Goal: Information Seeking & Learning: Learn about a topic

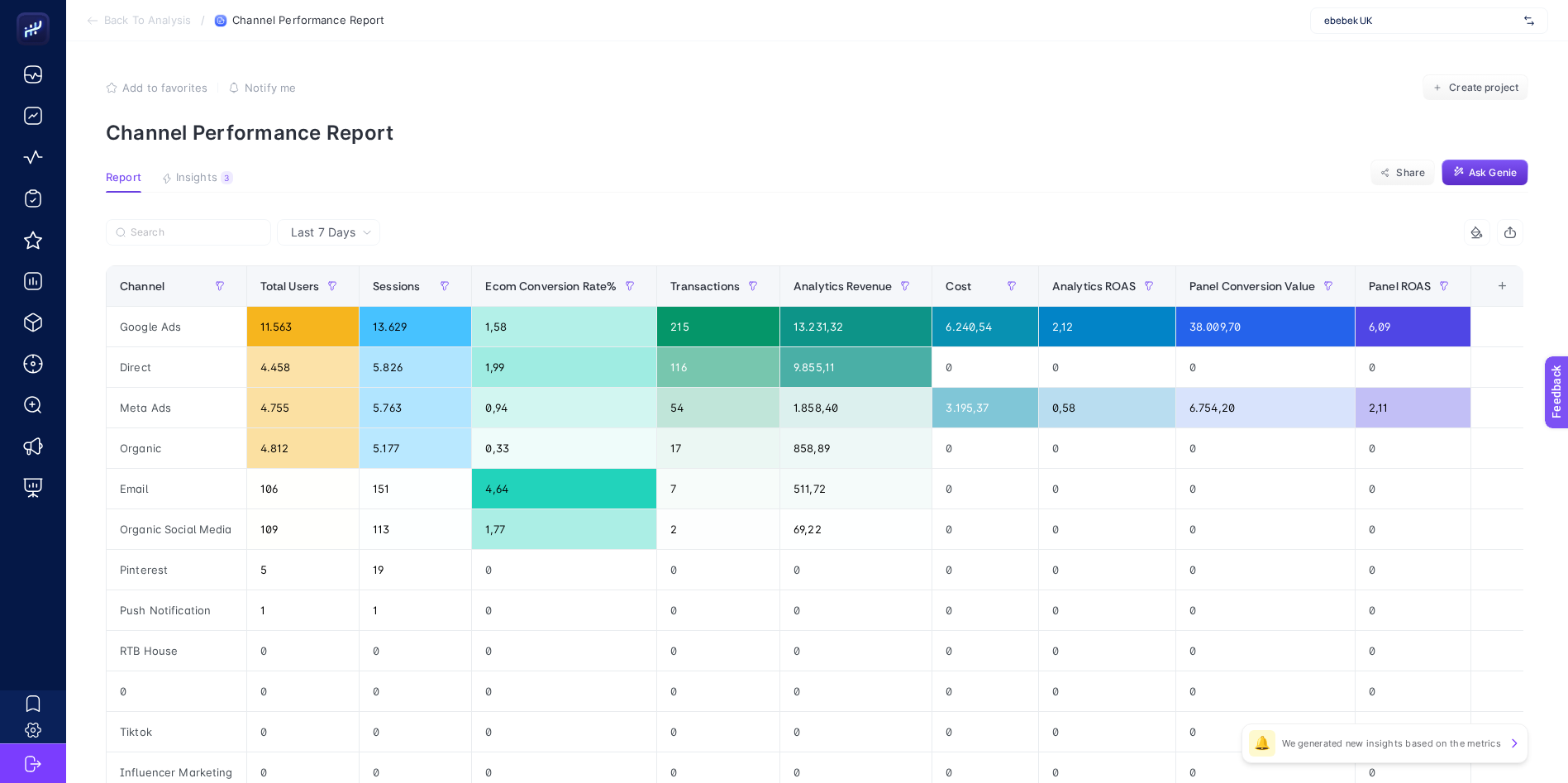
click at [345, 236] on span "Last 7 Days" at bounding box center [323, 232] width 65 height 16
click at [351, 287] on li "Last 30 Days" at bounding box center [329, 297] width 93 height 30
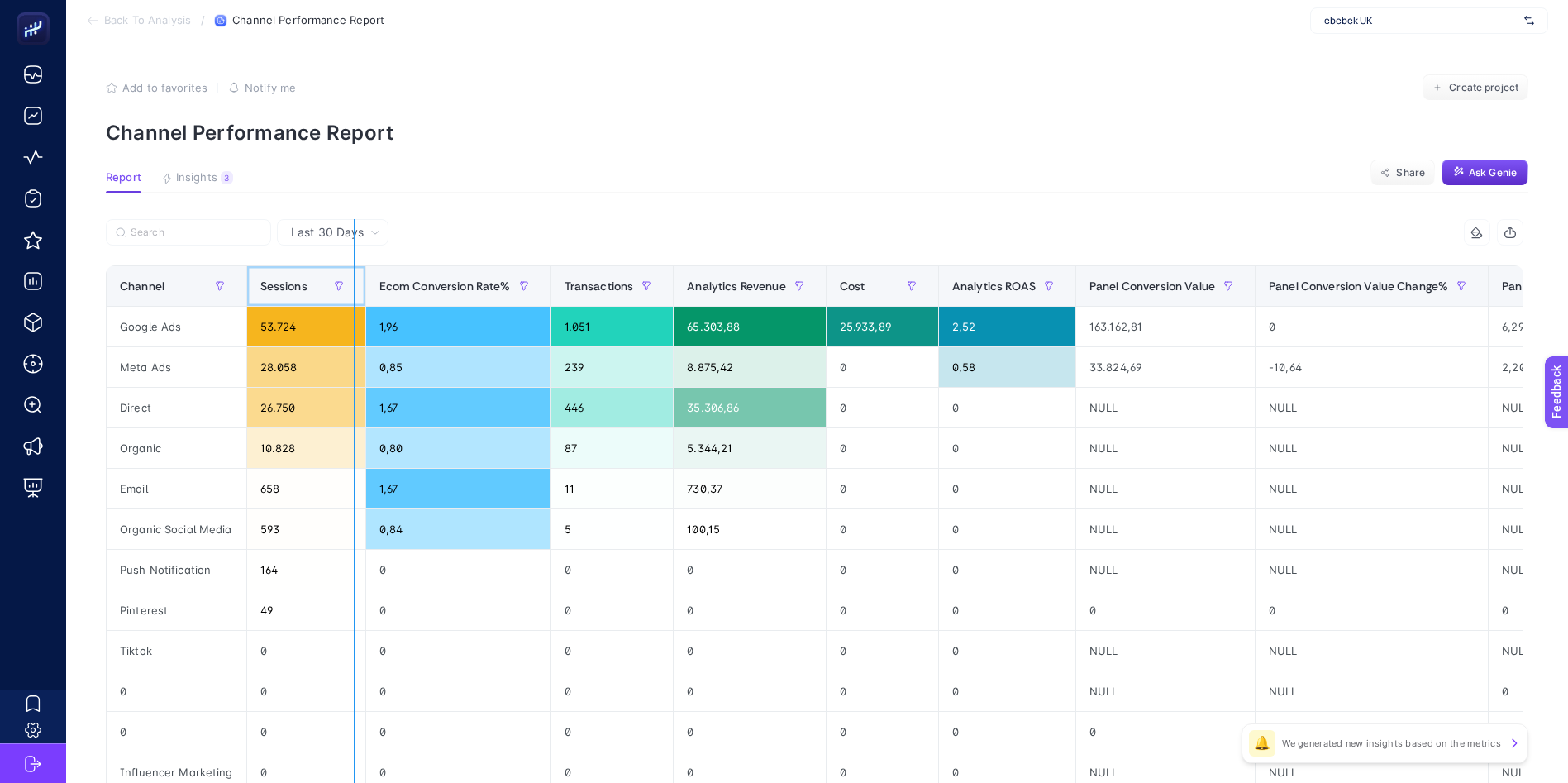
click at [354, 280] on div "7 items selected Channel Sessions Ecom Conversion Rate% Transactions Analytics …" at bounding box center [814, 609] width 1417 height 780
drag, startPoint x: 354, startPoint y: 280, endPoint x: 366, endPoint y: 280, distance: 12.0
click at [366, 280] on div "7 items selected Channel Sessions Ecom Conversion Rate% Transactions Analytics …" at bounding box center [814, 609] width 1417 height 780
drag, startPoint x: 356, startPoint y: 278, endPoint x: 485, endPoint y: 326, distance: 137.6
click at [485, 326] on div "7 items selected Channel Sessions Ecom Conversion Rate% Transactions Analytics …" at bounding box center [814, 609] width 1417 height 780
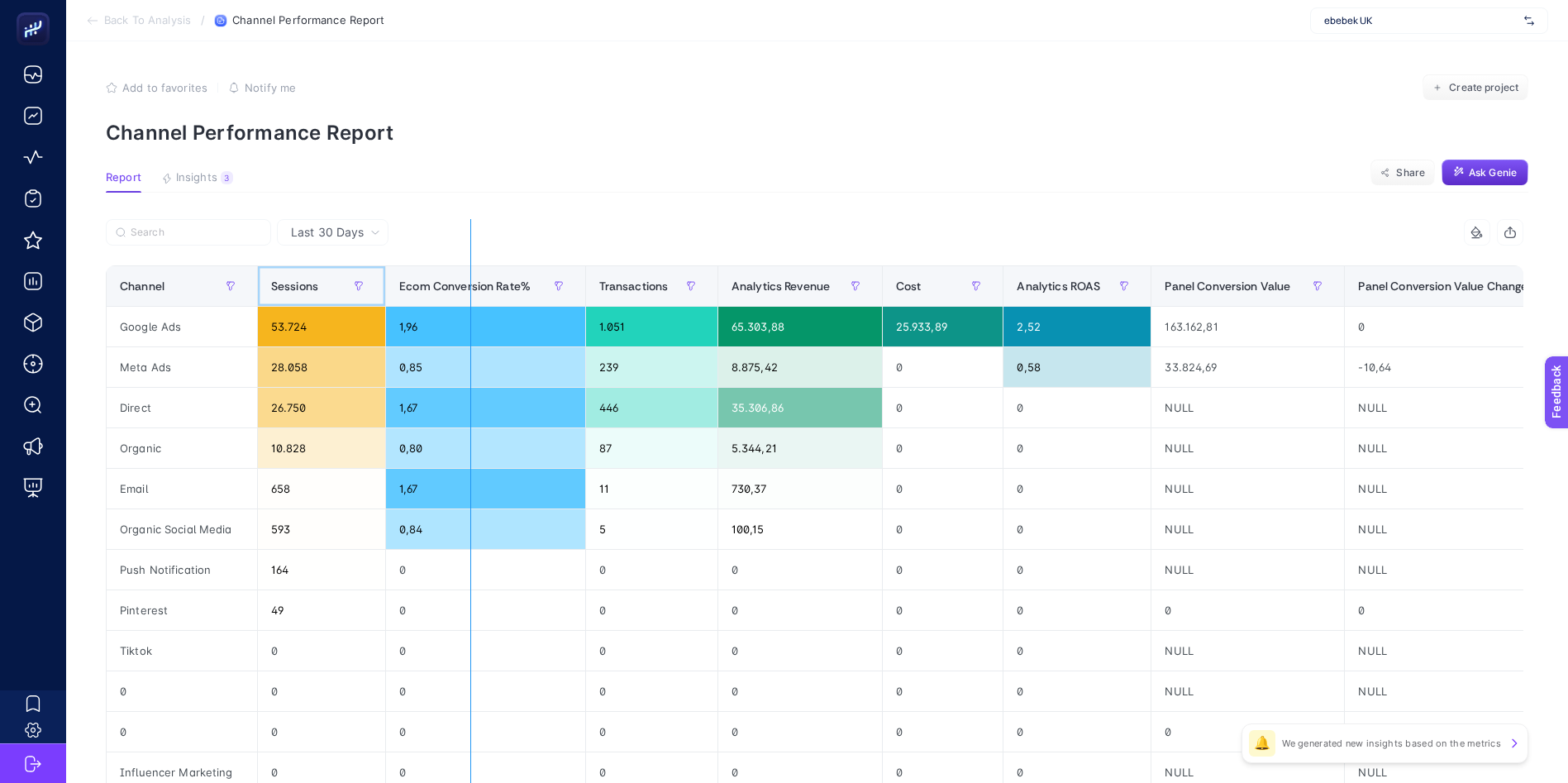
drag, startPoint x: 377, startPoint y: 280, endPoint x: 505, endPoint y: 320, distance: 134.1
click at [505, 320] on div "7 items selected Channel Sessions Ecom Conversion Rate% Transactions Analytics …" at bounding box center [814, 609] width 1417 height 780
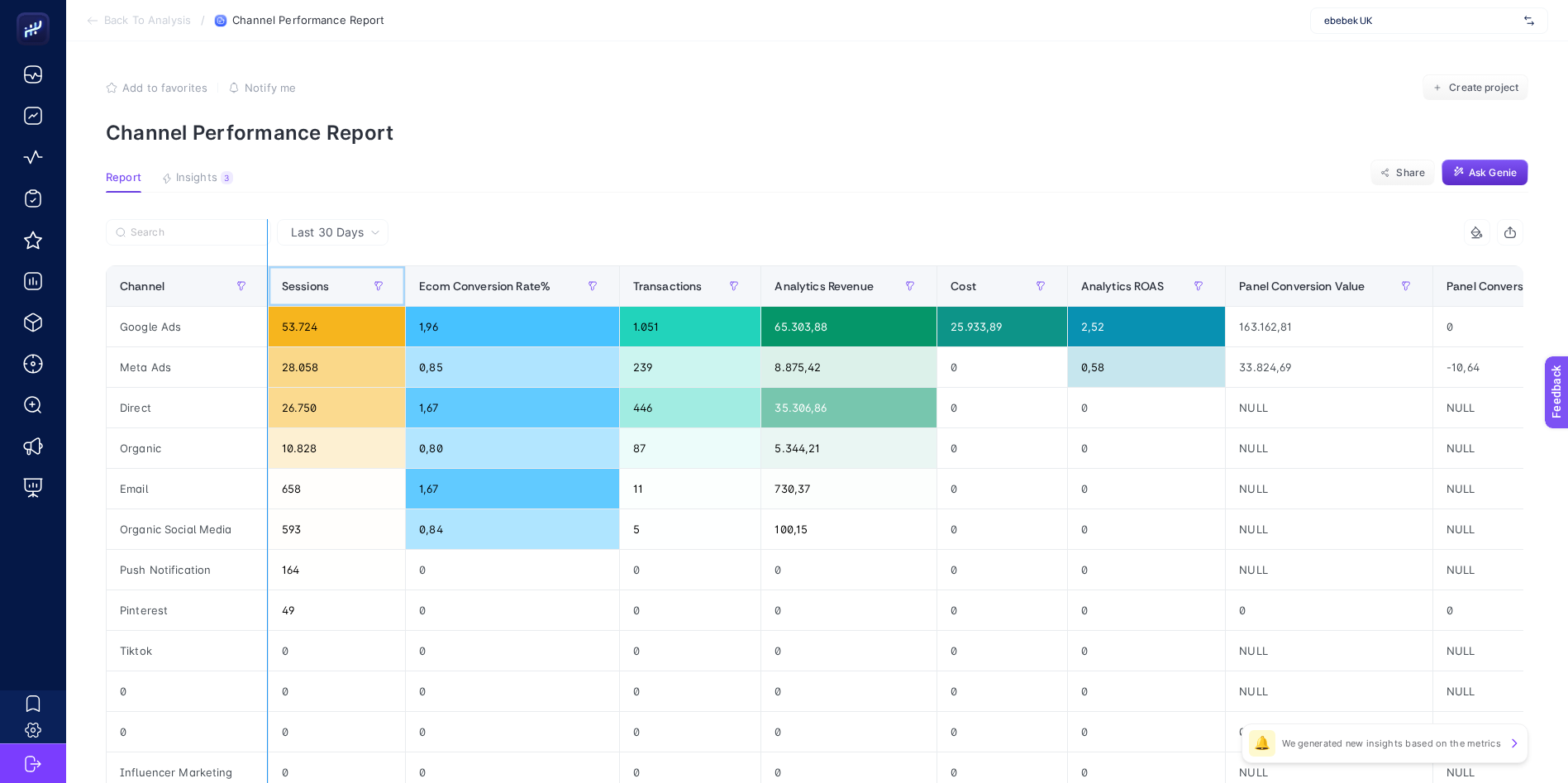
drag, startPoint x: 395, startPoint y: 289, endPoint x: 277, endPoint y: 227, distance: 133.3
click at [277, 227] on div "7 items selected Channel Sessions Ecom Conversion Rate% Transactions Analytics …" at bounding box center [814, 609] width 1417 height 780
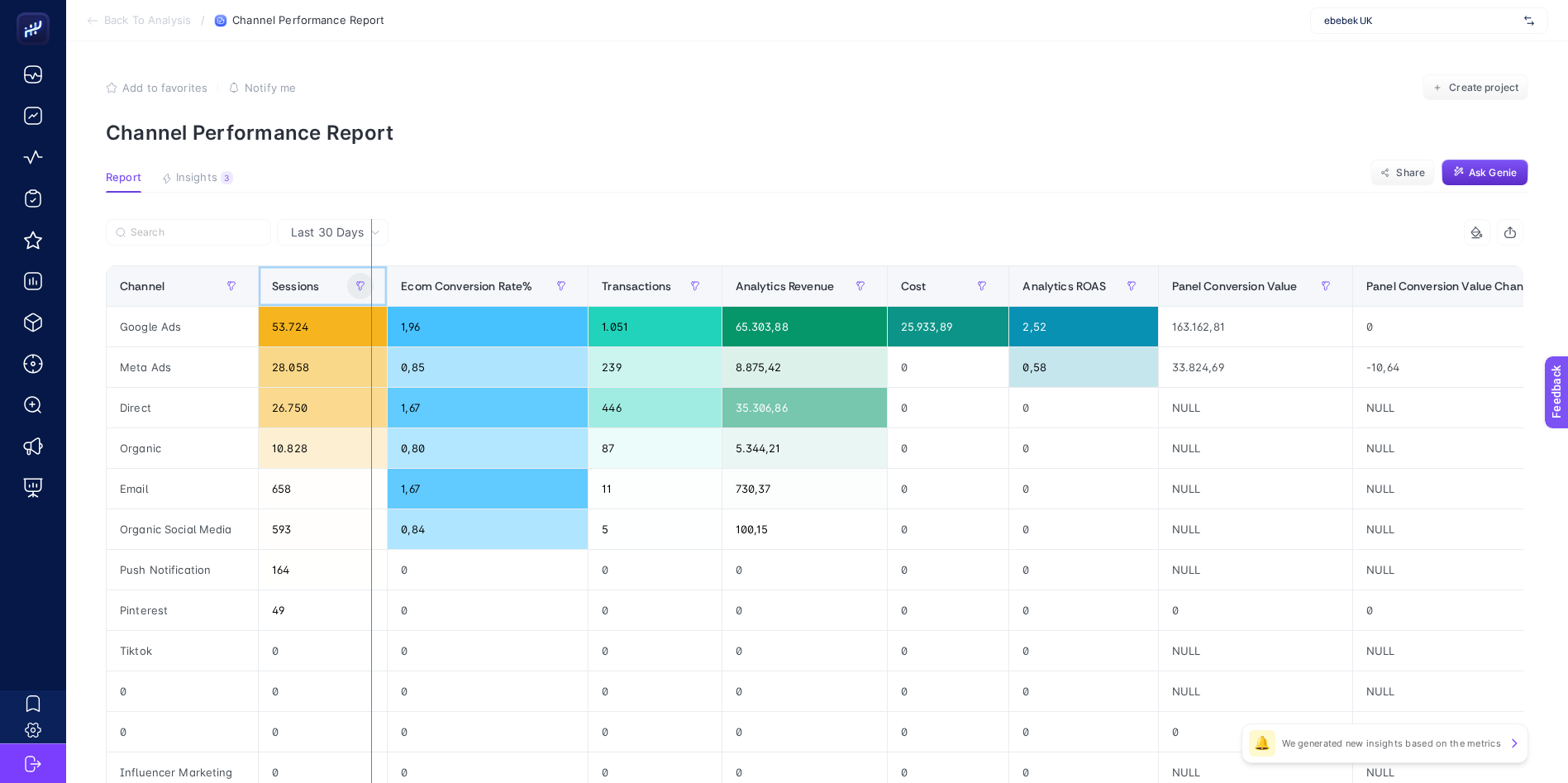
drag, startPoint x: 381, startPoint y: 289, endPoint x: 366, endPoint y: 285, distance: 15.5
click at [366, 285] on div "7 items selected Channel Sessions Ecom Conversion Rate% Transactions Analytics …" at bounding box center [814, 609] width 1417 height 780
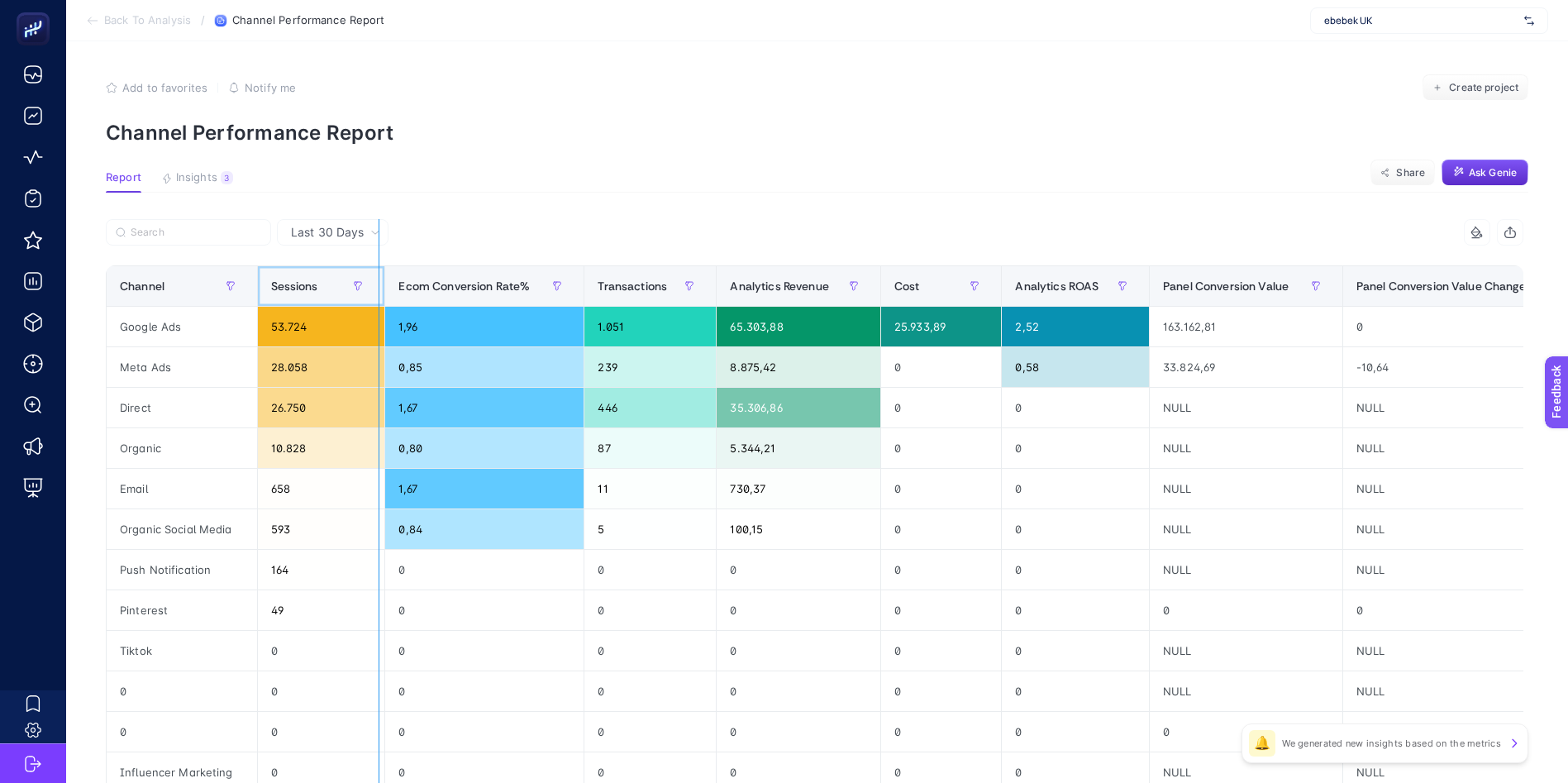
click at [377, 276] on div "7 items selected Channel Sessions Ecom Conversion Rate% Transactions Analytics …" at bounding box center [814, 609] width 1417 height 780
click at [386, 283] on div "7 items selected Channel Sessions Ecom Conversion Rate% Transactions Analytics …" at bounding box center [814, 609] width 1417 height 780
click at [1013, 91] on div "Add to favorites false Notify me Create project" at bounding box center [817, 88] width 1422 height 27
drag, startPoint x: 668, startPoint y: 288, endPoint x: 683, endPoint y: 110, distance: 178.6
click at [669, 102] on article "Add to favorites false Notify me Create project Channel Performance Report Repo…" at bounding box center [816, 586] width 1501 height 1090
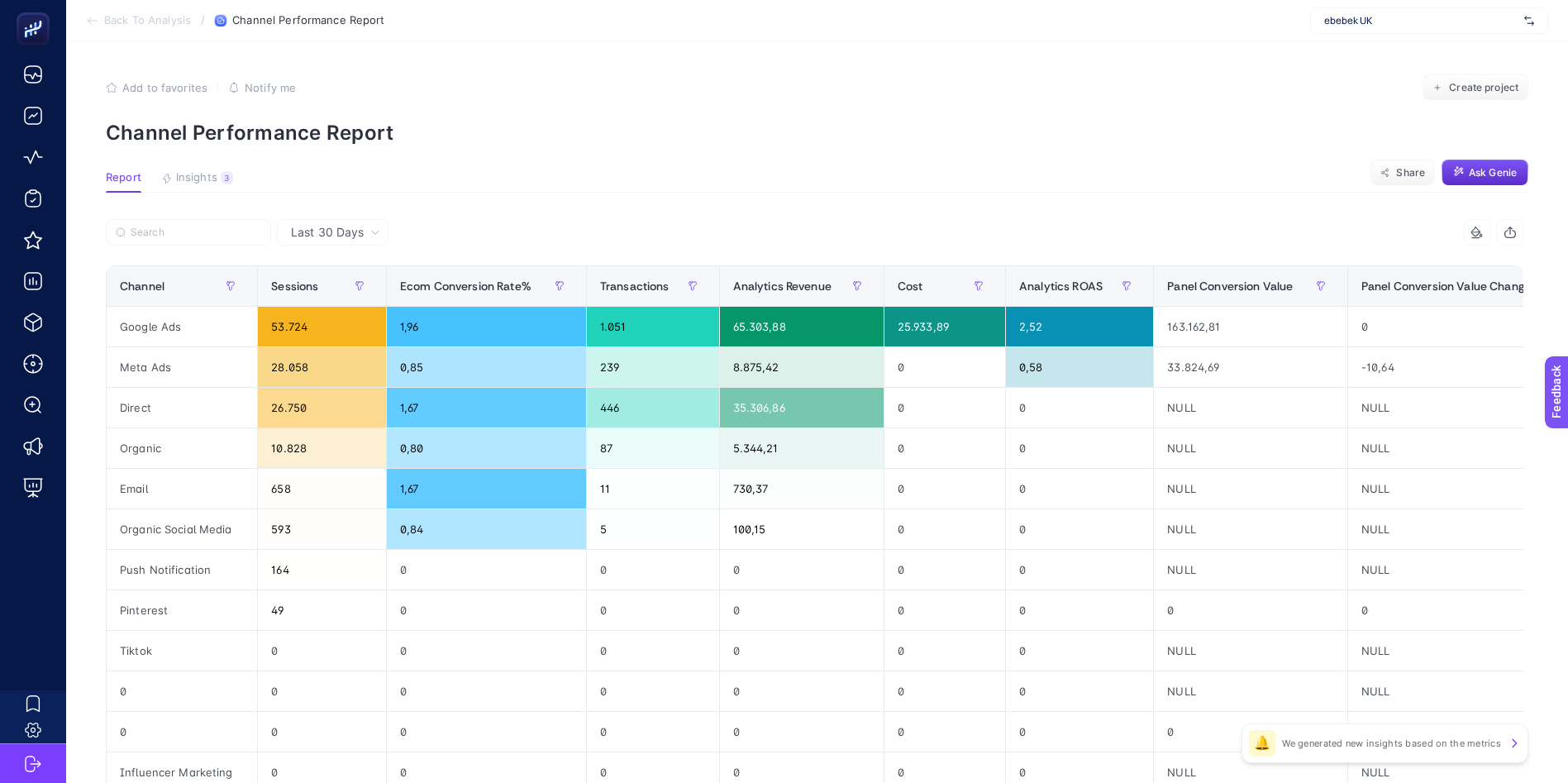
click at [687, 113] on section "Add to favorites false Notify me Create project Channel Performance Report" at bounding box center [817, 110] width 1422 height 71
drag, startPoint x: 623, startPoint y: 105, endPoint x: 81, endPoint y: 115, distance: 542.1
click at [81, 115] on article "Add to favorites false Notify me Create project Channel Performance Report Repo…" at bounding box center [816, 586] width 1501 height 1090
drag, startPoint x: 81, startPoint y: 115, endPoint x: 92, endPoint y: 140, distance: 27.3
click at [91, 140] on article "Add to favorites false Notify me Create project Channel Performance Report Repo…" at bounding box center [816, 586] width 1501 height 1090
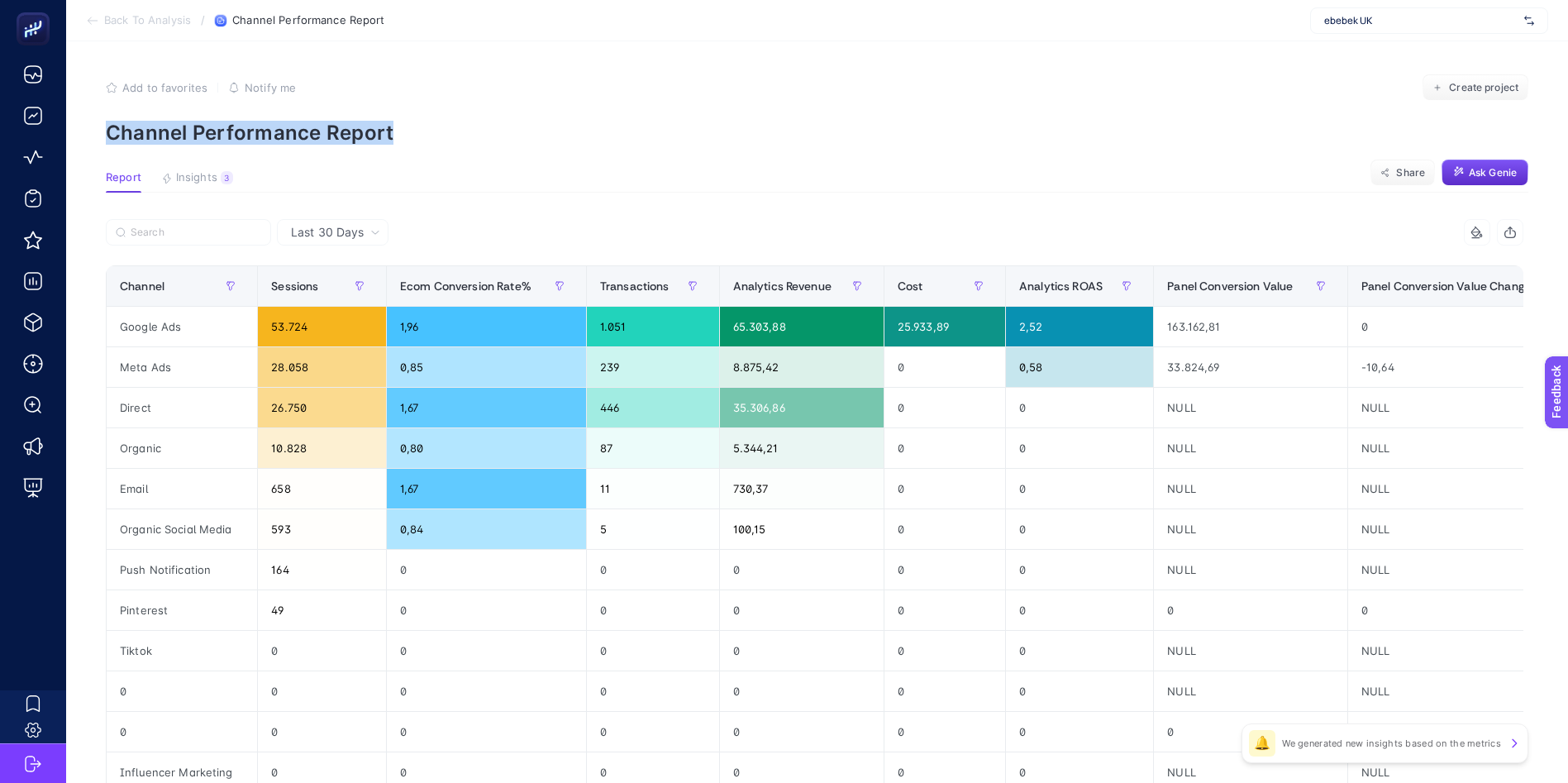
drag, startPoint x: 223, startPoint y: 135, endPoint x: 449, endPoint y: 143, distance: 226.1
click at [449, 143] on article "Add to favorites false Notify me Create project Channel Performance Report Repo…" at bounding box center [816, 586] width 1501 height 1090
click at [449, 143] on p "Channel Performance Report" at bounding box center [817, 133] width 1422 height 24
drag, startPoint x: 314, startPoint y: 141, endPoint x: 118, endPoint y: 142, distance: 196.0
click at [118, 142] on p "Channel Performance Report" at bounding box center [817, 133] width 1422 height 24
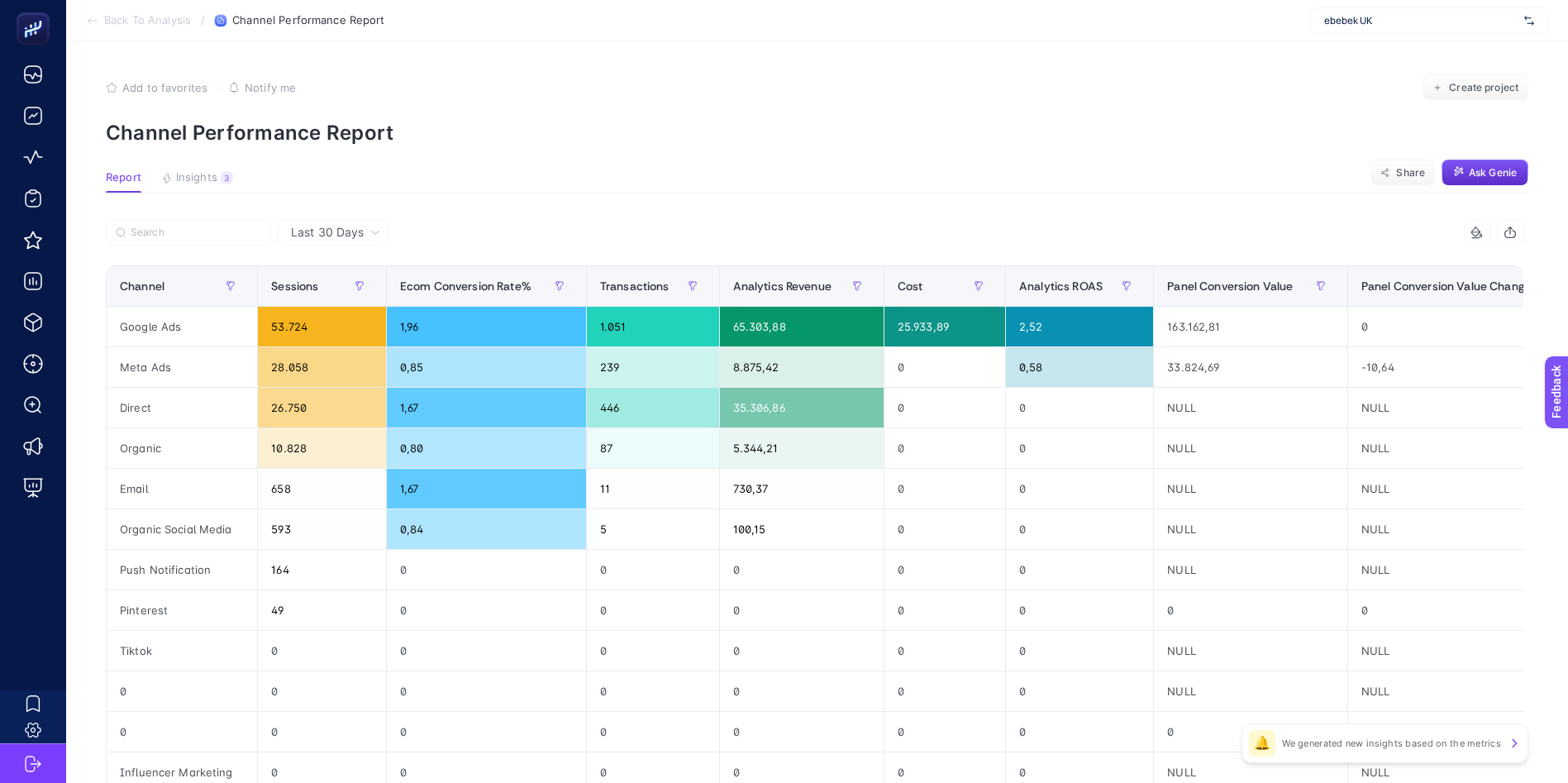
drag, startPoint x: 118, startPoint y: 142, endPoint x: 350, endPoint y: 158, distance: 232.6
click at [350, 158] on article "Add to favorites false Notify me Create project Channel Performance Report Repo…" at bounding box center [816, 586] width 1501 height 1090
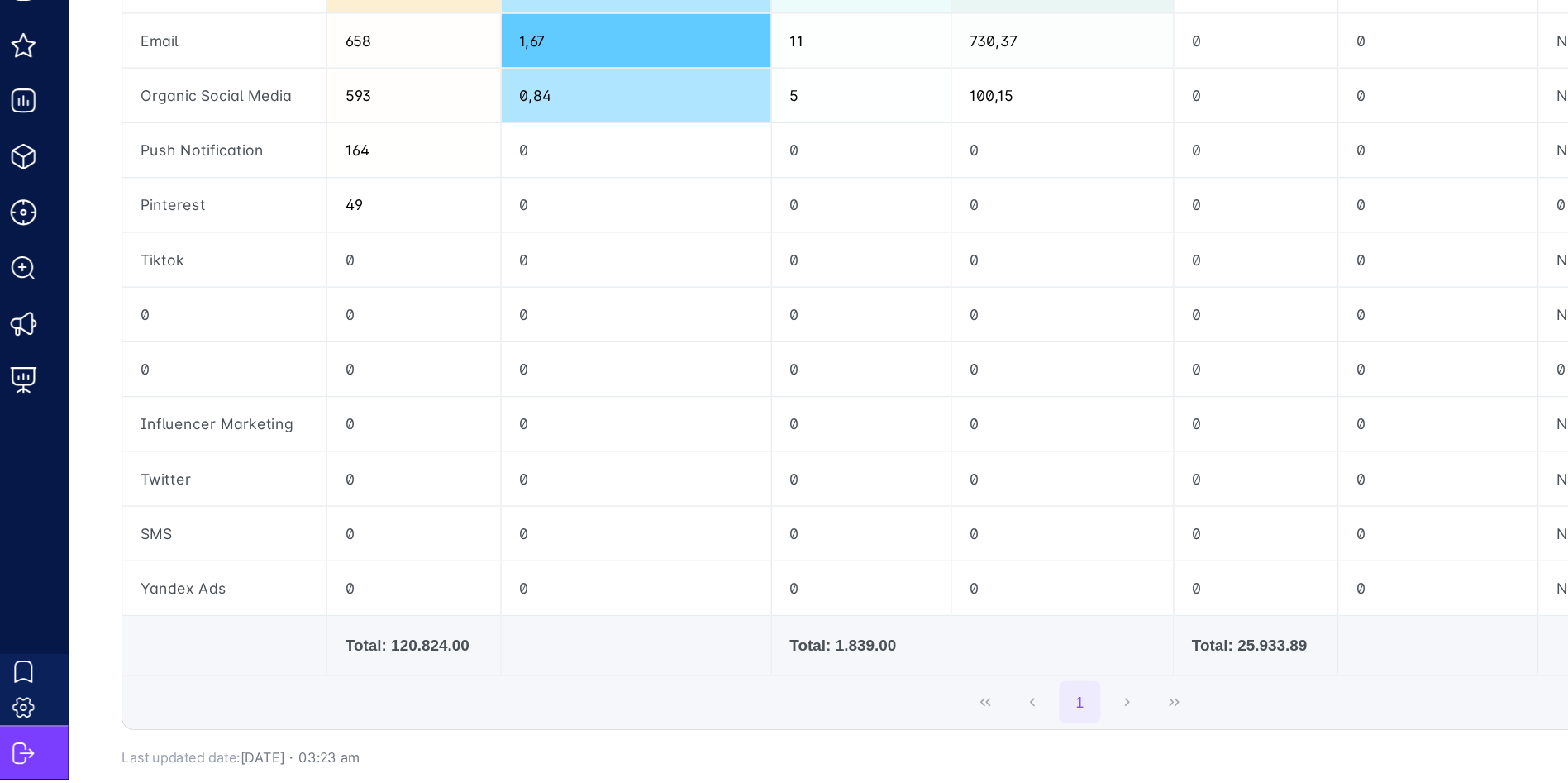
scroll to position [300, 0]
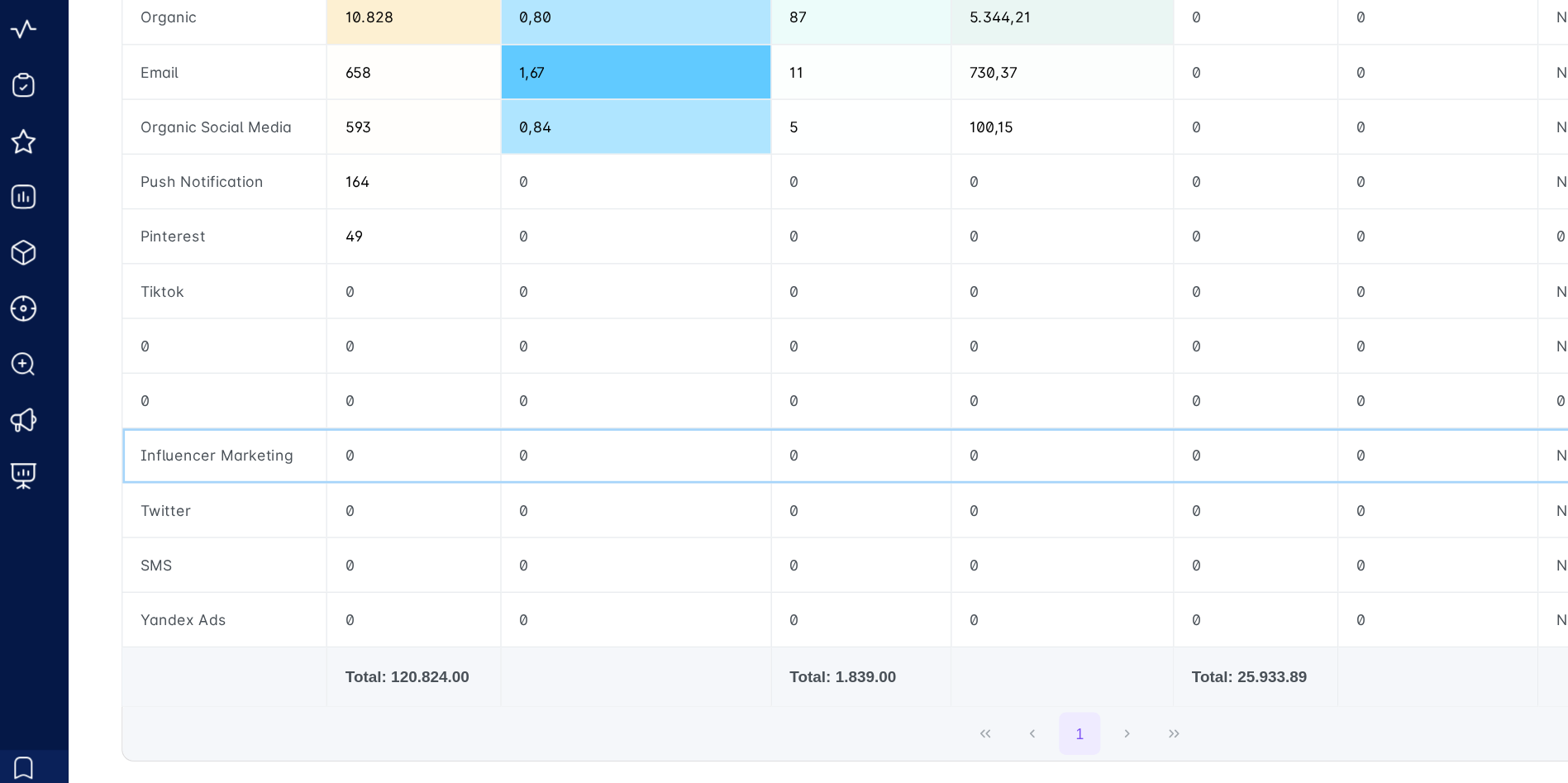
drag, startPoint x: 311, startPoint y: 501, endPoint x: 255, endPoint y: 471, distance: 63.5
click at [255, 471] on div "Influencer Marketing" at bounding box center [182, 472] width 151 height 40
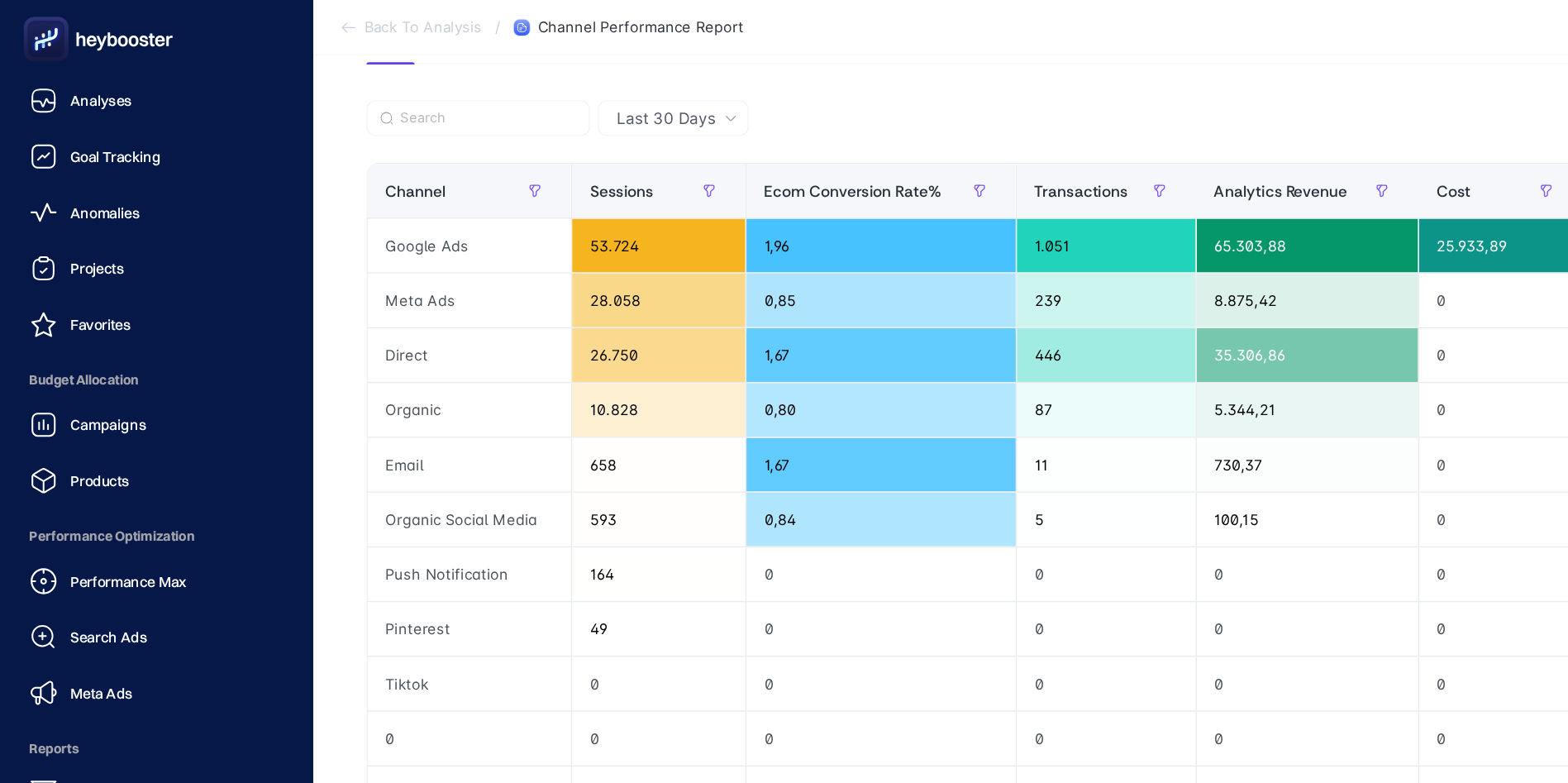
scroll to position [137, 0]
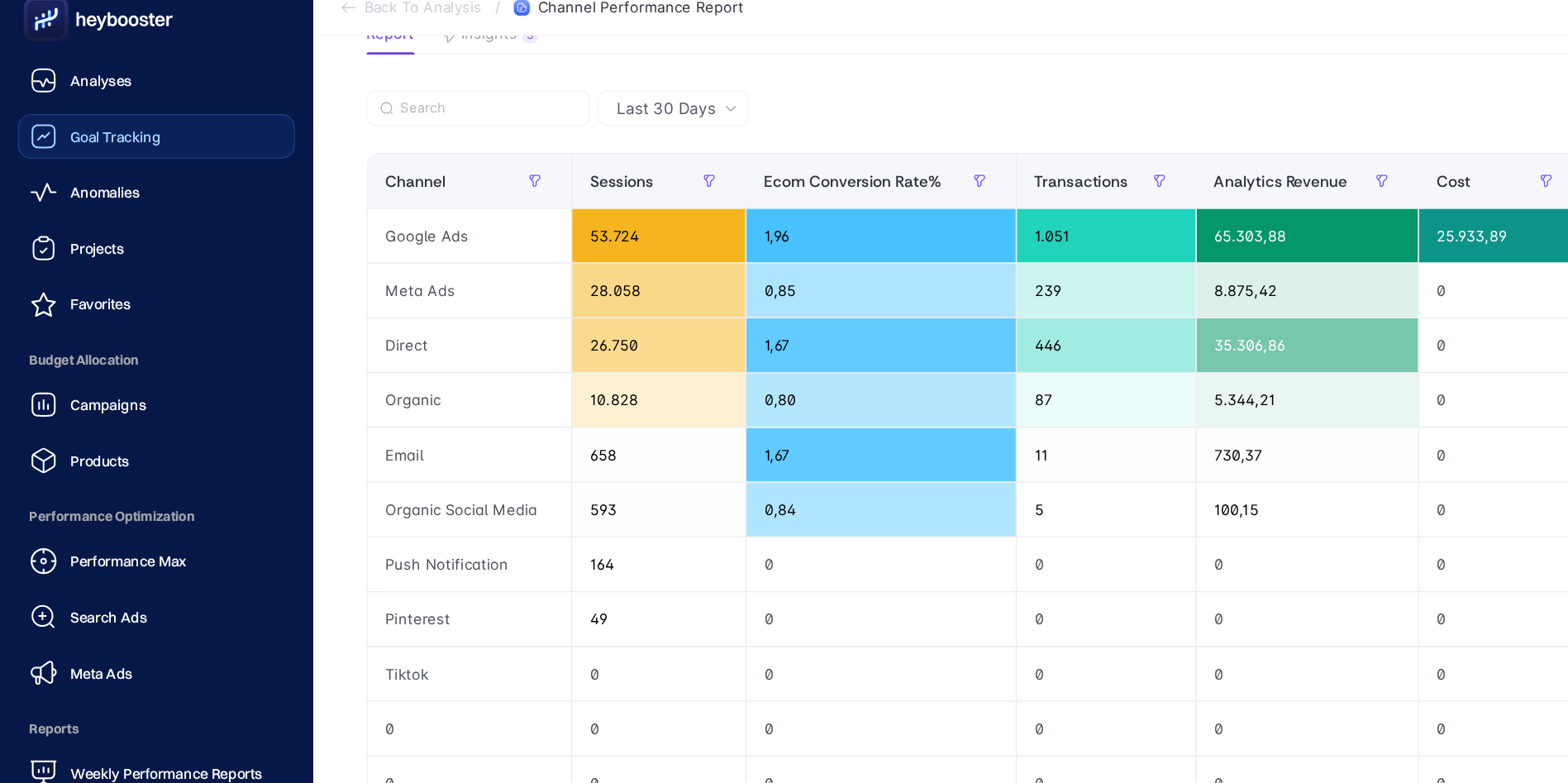
click at [60, 101] on link "Goal Tracking" at bounding box center [115, 115] width 205 height 33
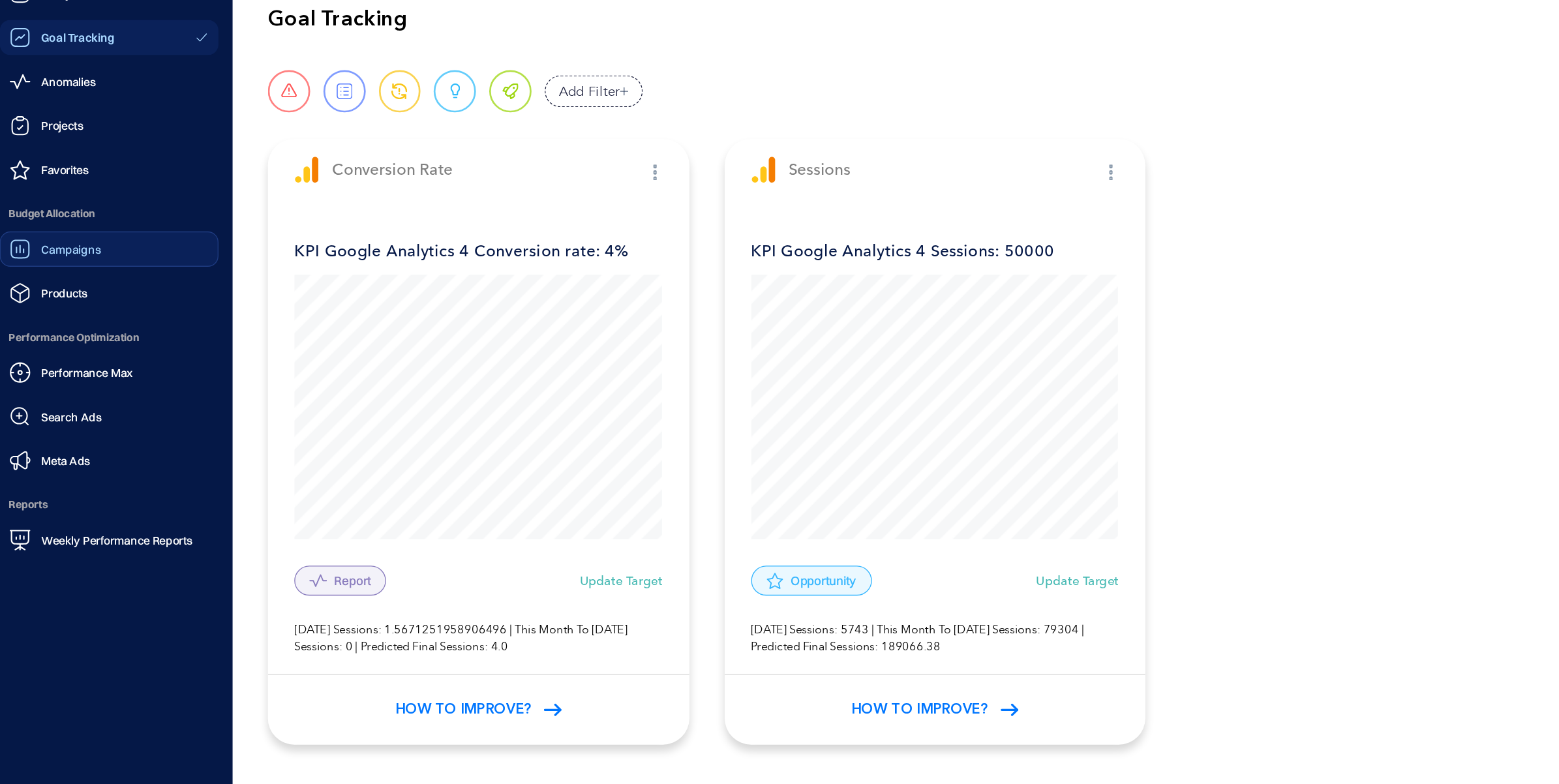
click at [77, 248] on span "Campaigns" at bounding box center [63, 248] width 44 height 11
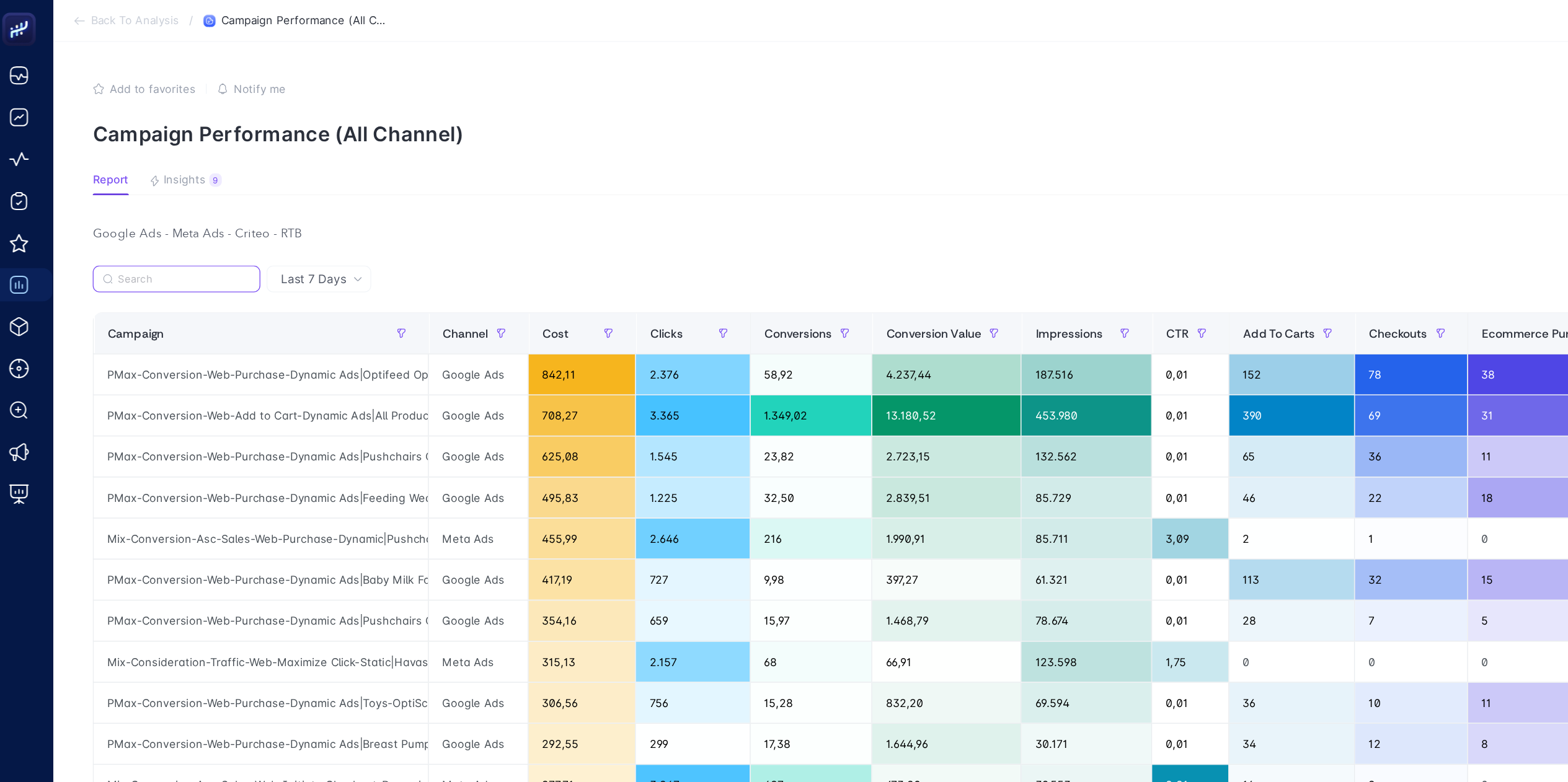
click at [161, 204] on input "Search" at bounding box center [147, 207] width 98 height 9
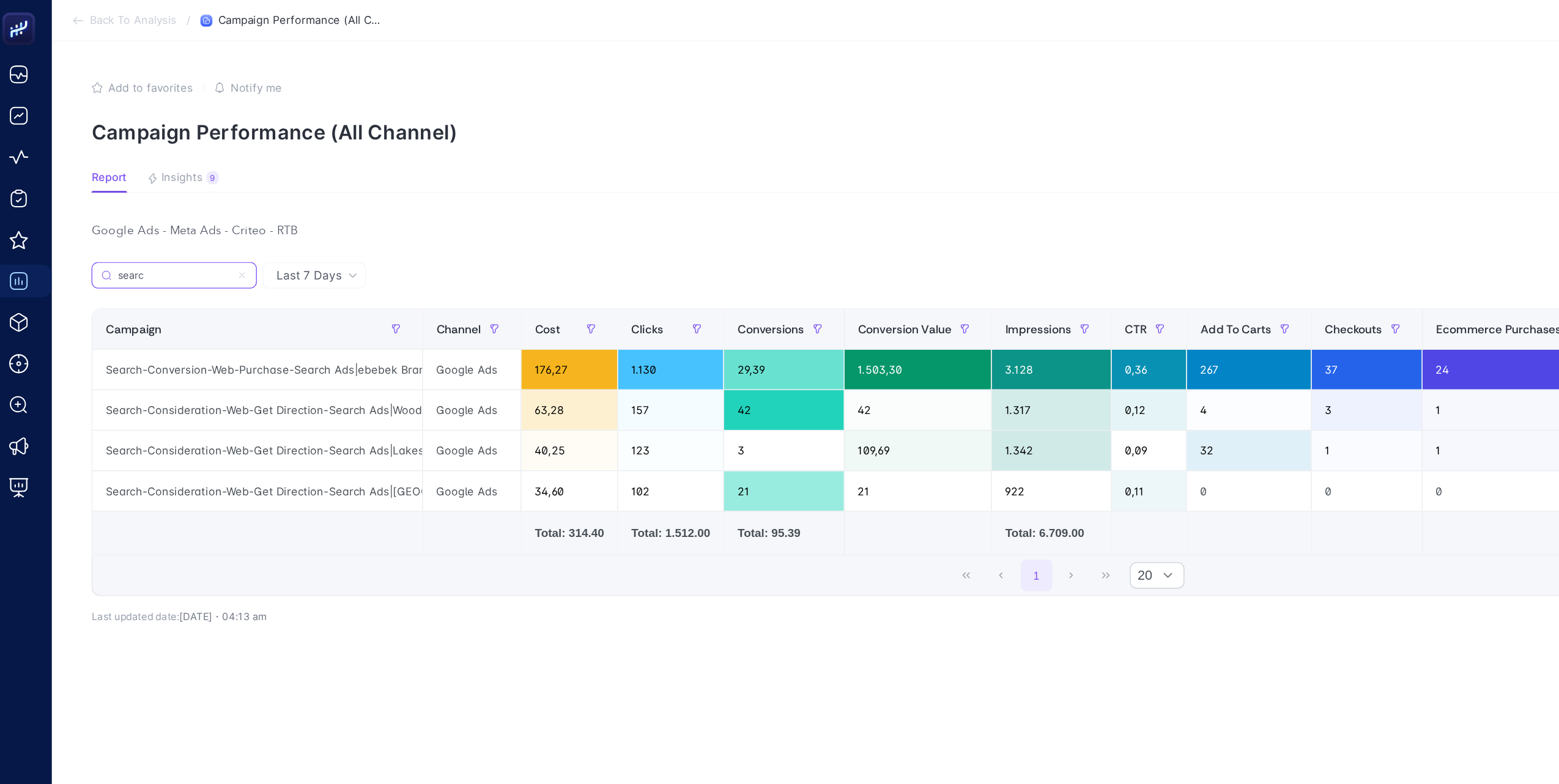
type input "search"
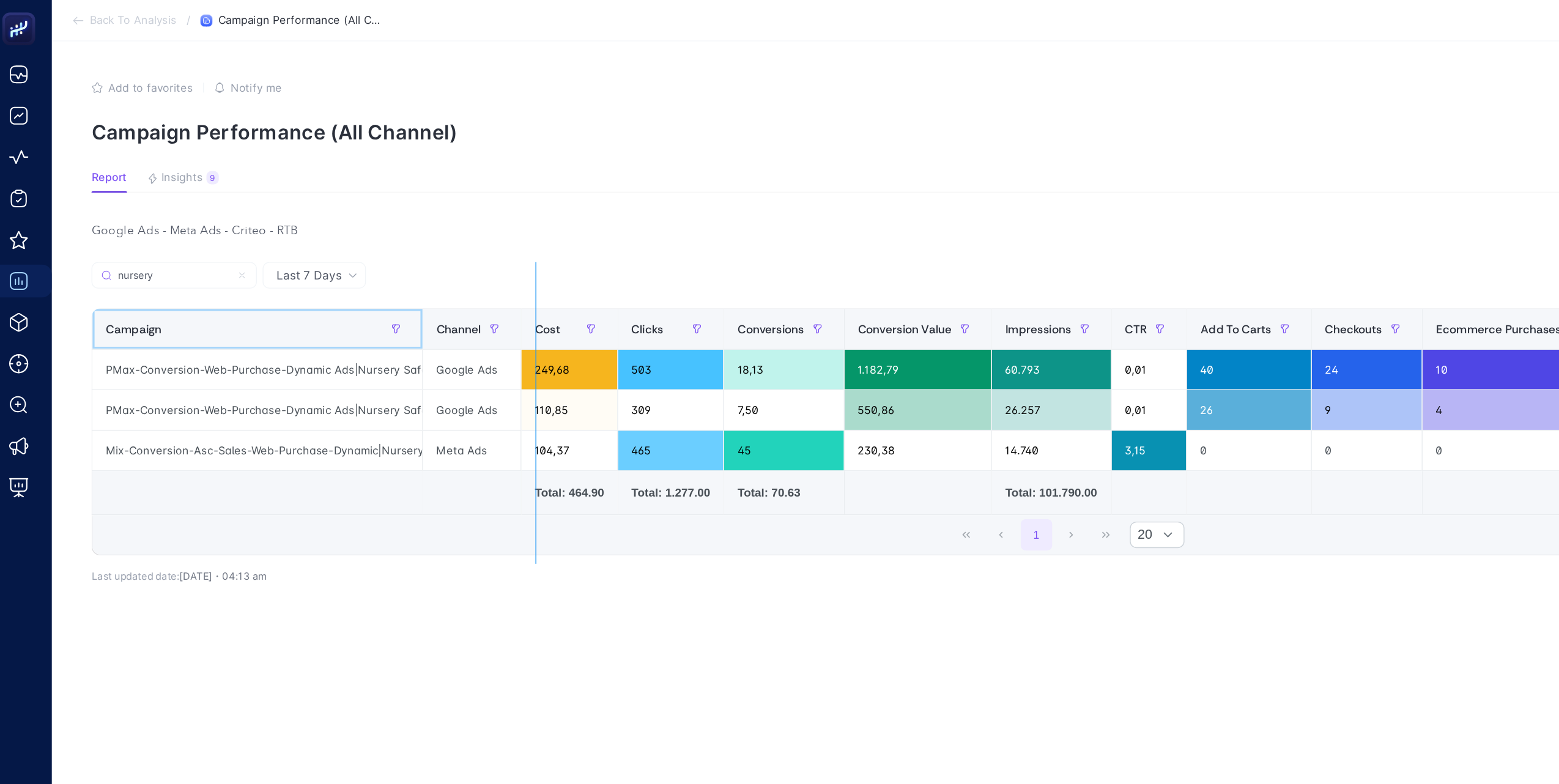
drag, startPoint x: 322, startPoint y: 243, endPoint x: 416, endPoint y: 243, distance: 94.0
click at [416, 243] on div "nursery 14 items selected Campaign Channel Cost Clicks Conversions Conversion V…" at bounding box center [802, 302] width 1448 height 217
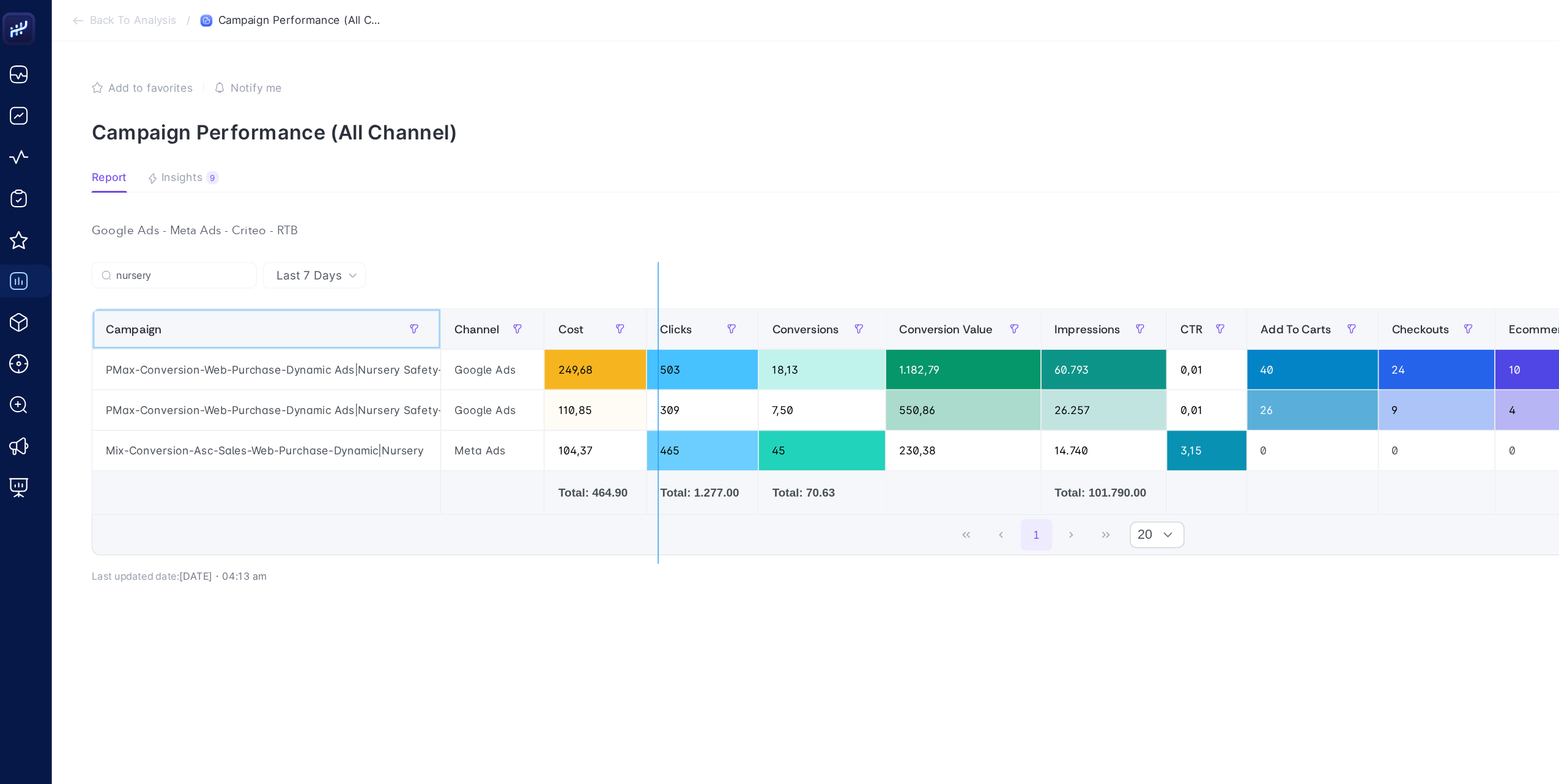
drag, startPoint x: 336, startPoint y: 237, endPoint x: 506, endPoint y: 241, distance: 170.0
click at [506, 241] on div "nursery 14 items selected Campaign Channel Cost Clicks Conversions Conversion V…" at bounding box center [802, 302] width 1448 height 217
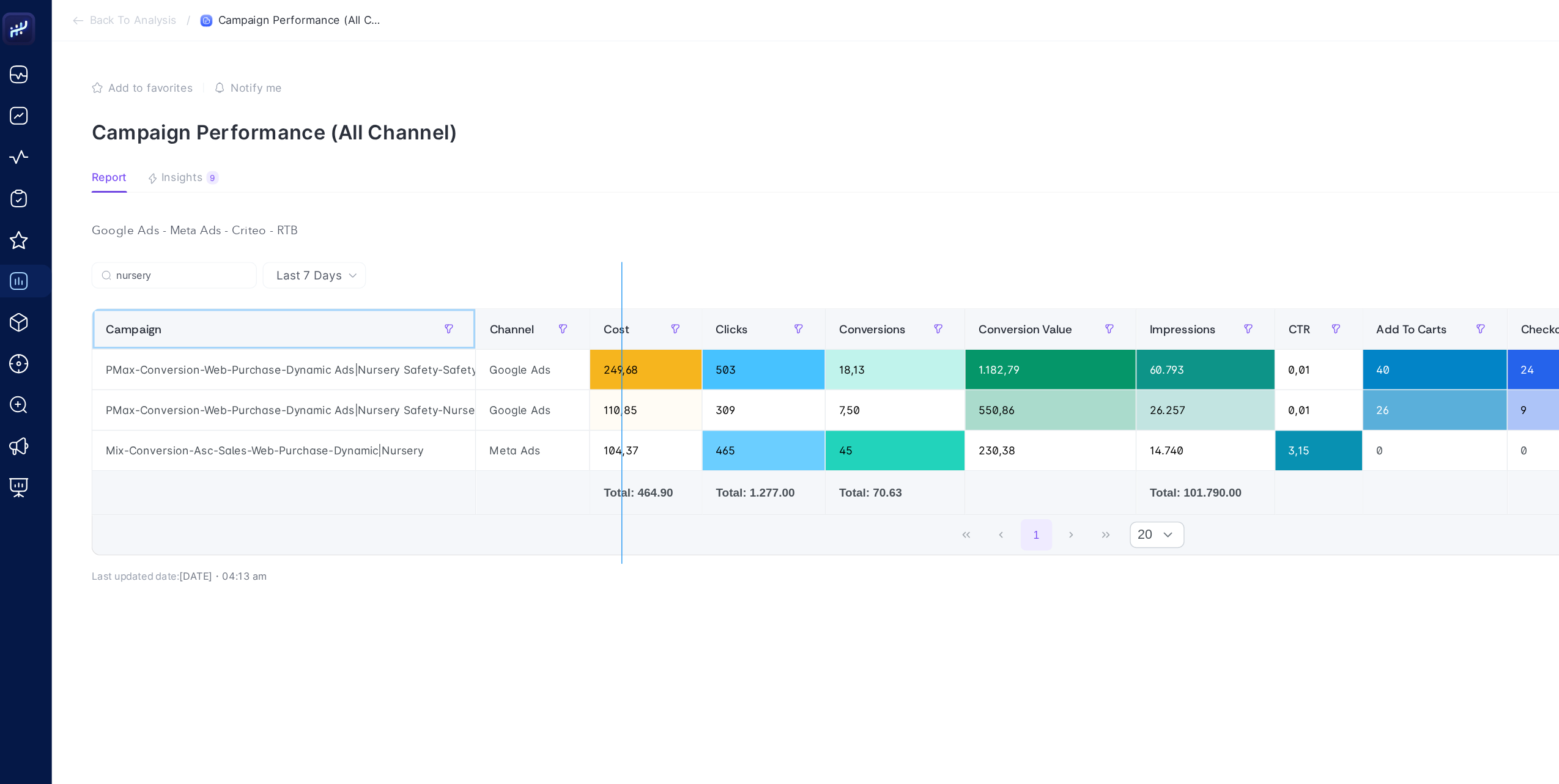
drag, startPoint x: 361, startPoint y: 236, endPoint x: 578, endPoint y: 238, distance: 217.0
click at [578, 238] on div "nursery 14 items selected Campaign Channel Cost Clicks Conversions Conversion V…" at bounding box center [802, 302] width 1448 height 217
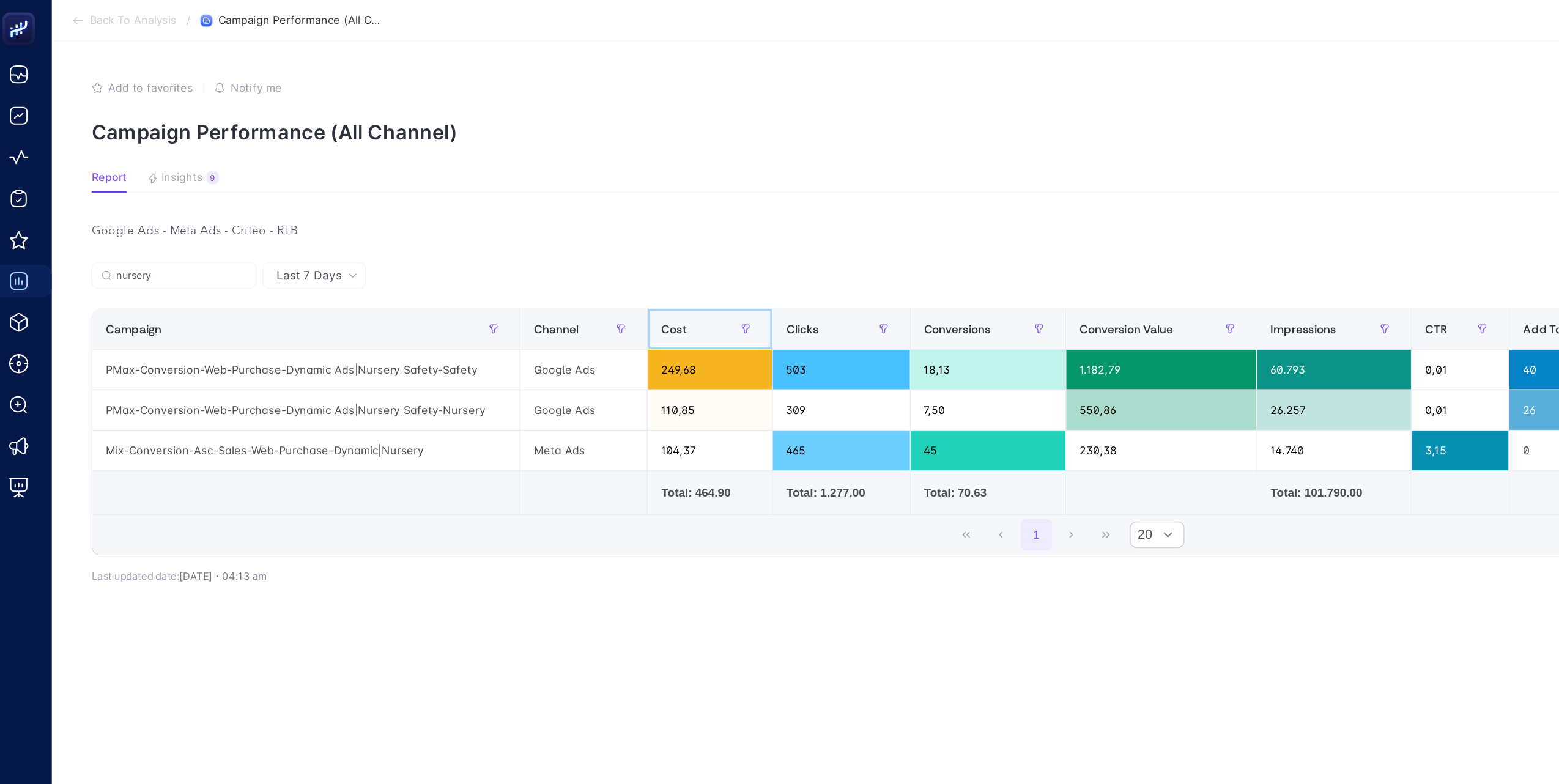
click at [578, 238] on span at bounding box center [579, 243] width 5 height 30
drag, startPoint x: 394, startPoint y: 238, endPoint x: 372, endPoint y: 240, distance: 22.1
click at [372, 240] on div "nursery 14 items selected Campaign Channel Cost Clicks Conversions Conversion V…" at bounding box center [802, 302] width 1448 height 217
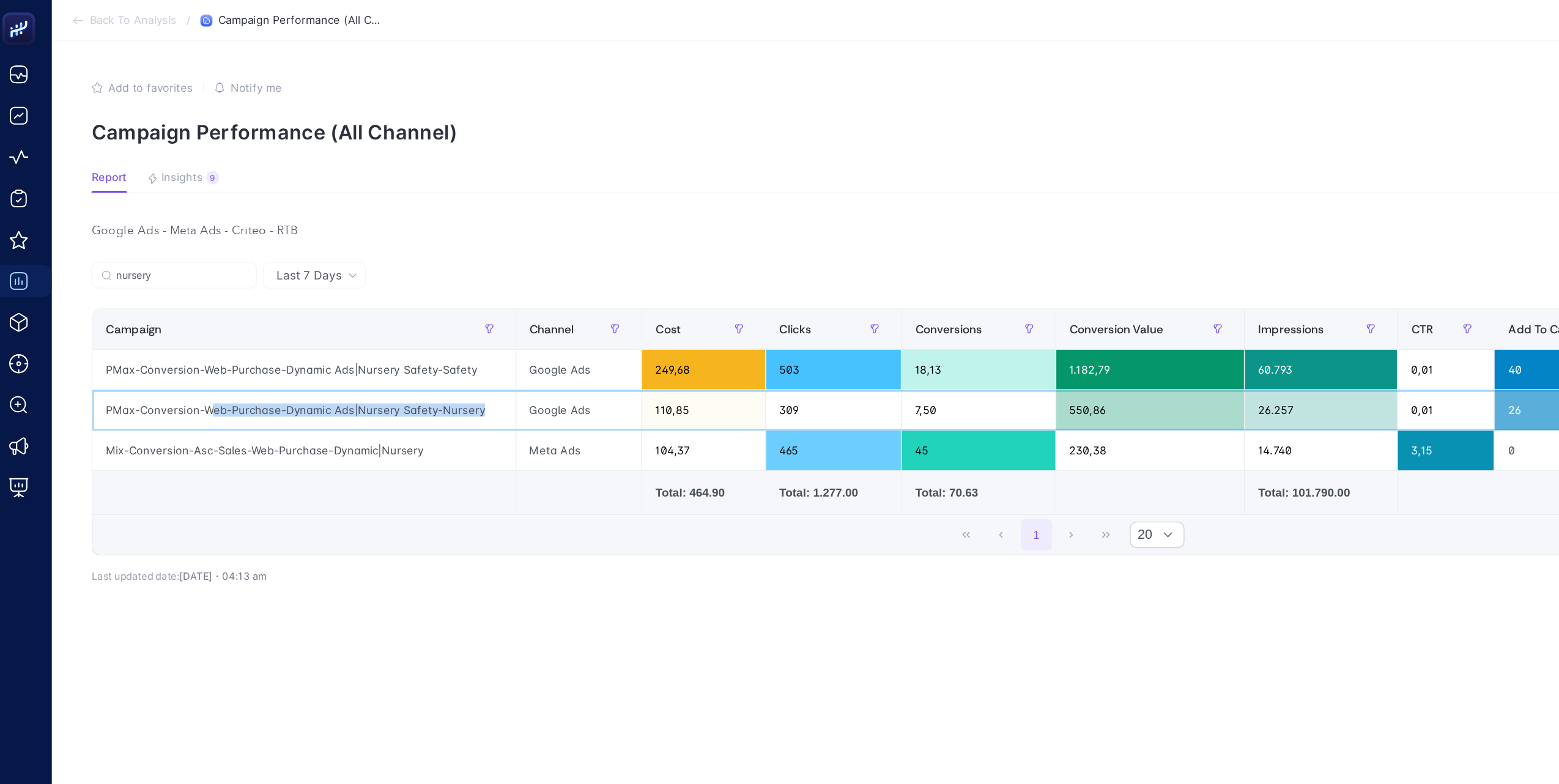
drag, startPoint x: 167, startPoint y: 306, endPoint x: 367, endPoint y: 308, distance: 200.0
click at [367, 308] on div "PMax-Conversion-Web-Purchase-Dynamic Ads|Nursery Safety-Nursery" at bounding box center [236, 303] width 313 height 30
drag, startPoint x: 367, startPoint y: 305, endPoint x: 91, endPoint y: 305, distance: 276.0
click at [91, 305] on div "PMax-Conversion-Web-Purchase-Dynamic Ads|Nursery Safety-Nursery" at bounding box center [236, 303] width 313 height 30
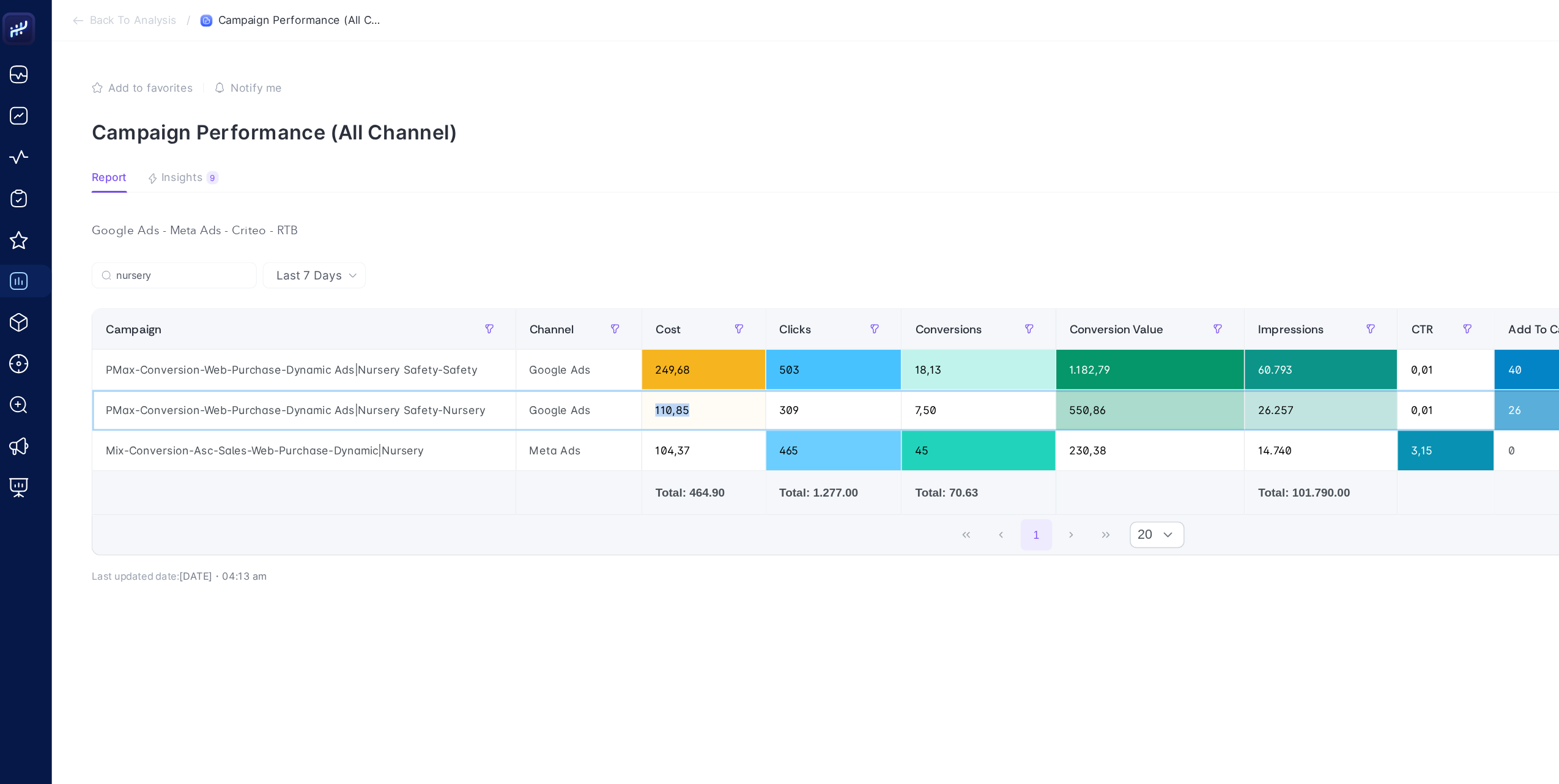
drag, startPoint x: 540, startPoint y: 301, endPoint x: 475, endPoint y: 298, distance: 65.1
click at [475, 298] on tr "PMax-Conversion-Web-Purchase-Dynamic Ads|Nursery Safety-Nursery Google Ads 110,…" at bounding box center [1112, 303] width 2066 height 30
click at [164, 200] on input "nursery" at bounding box center [145, 204] width 97 height 9
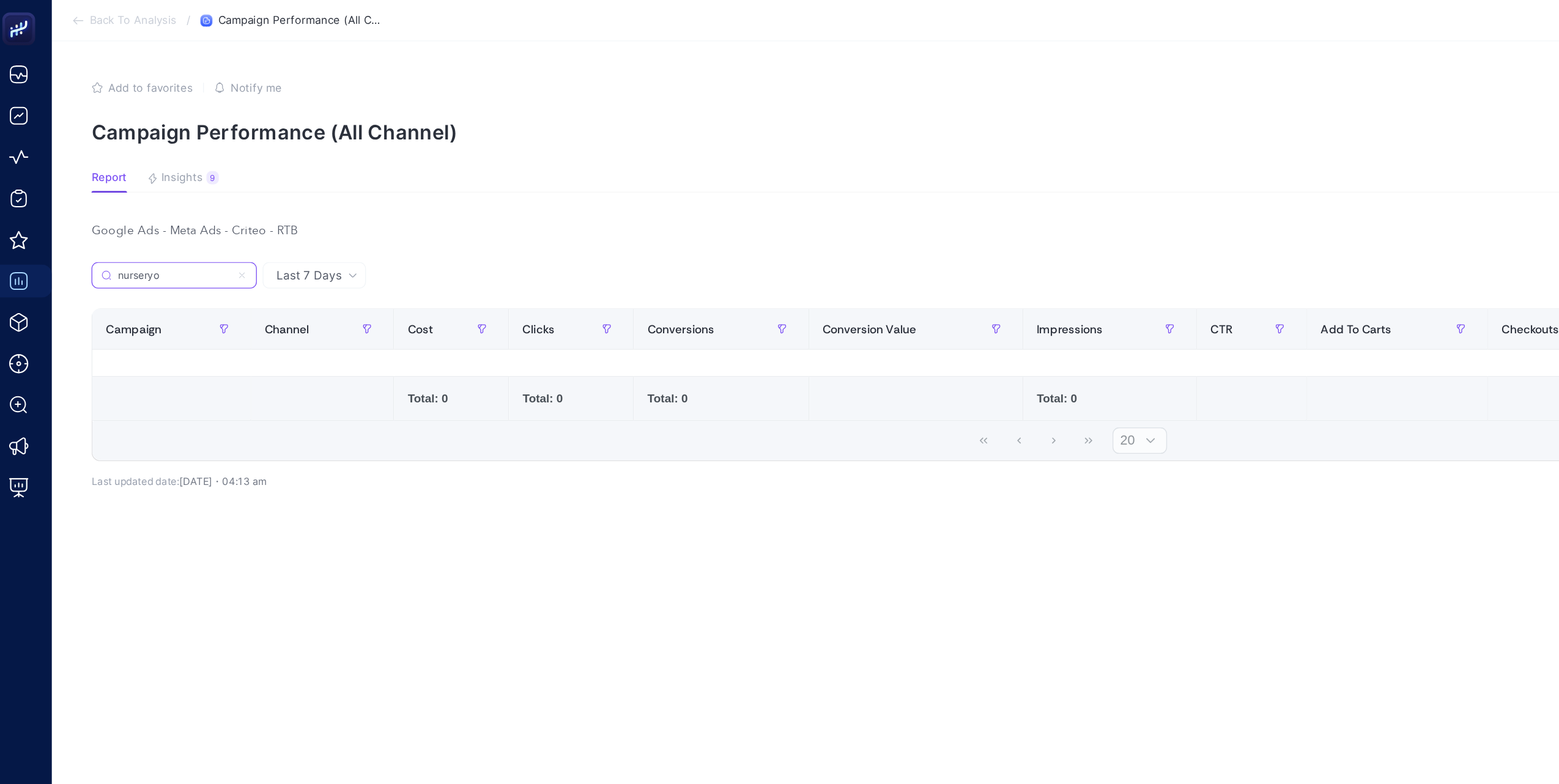
type input "t"
type input "youtue"
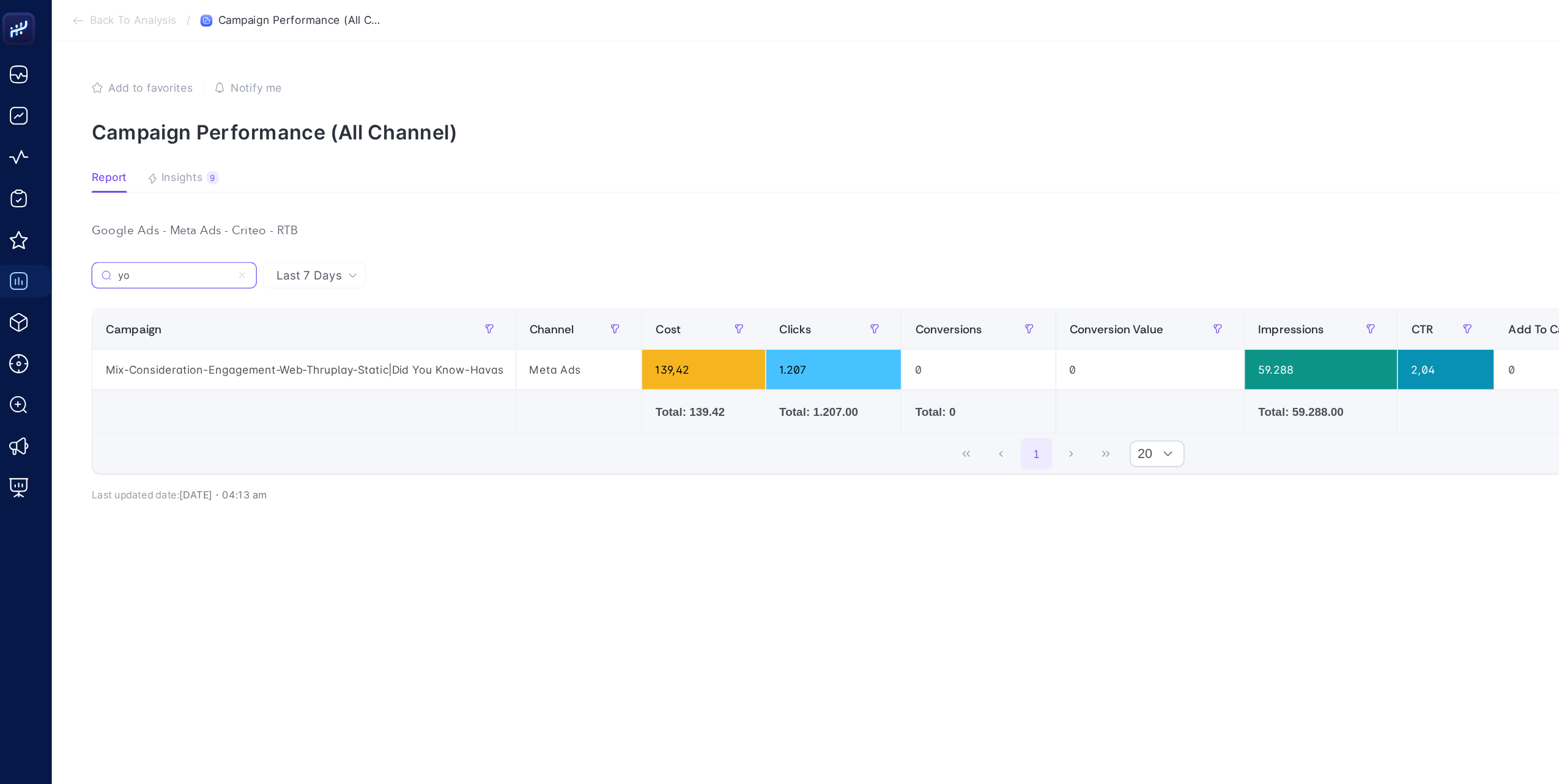
type input "y"
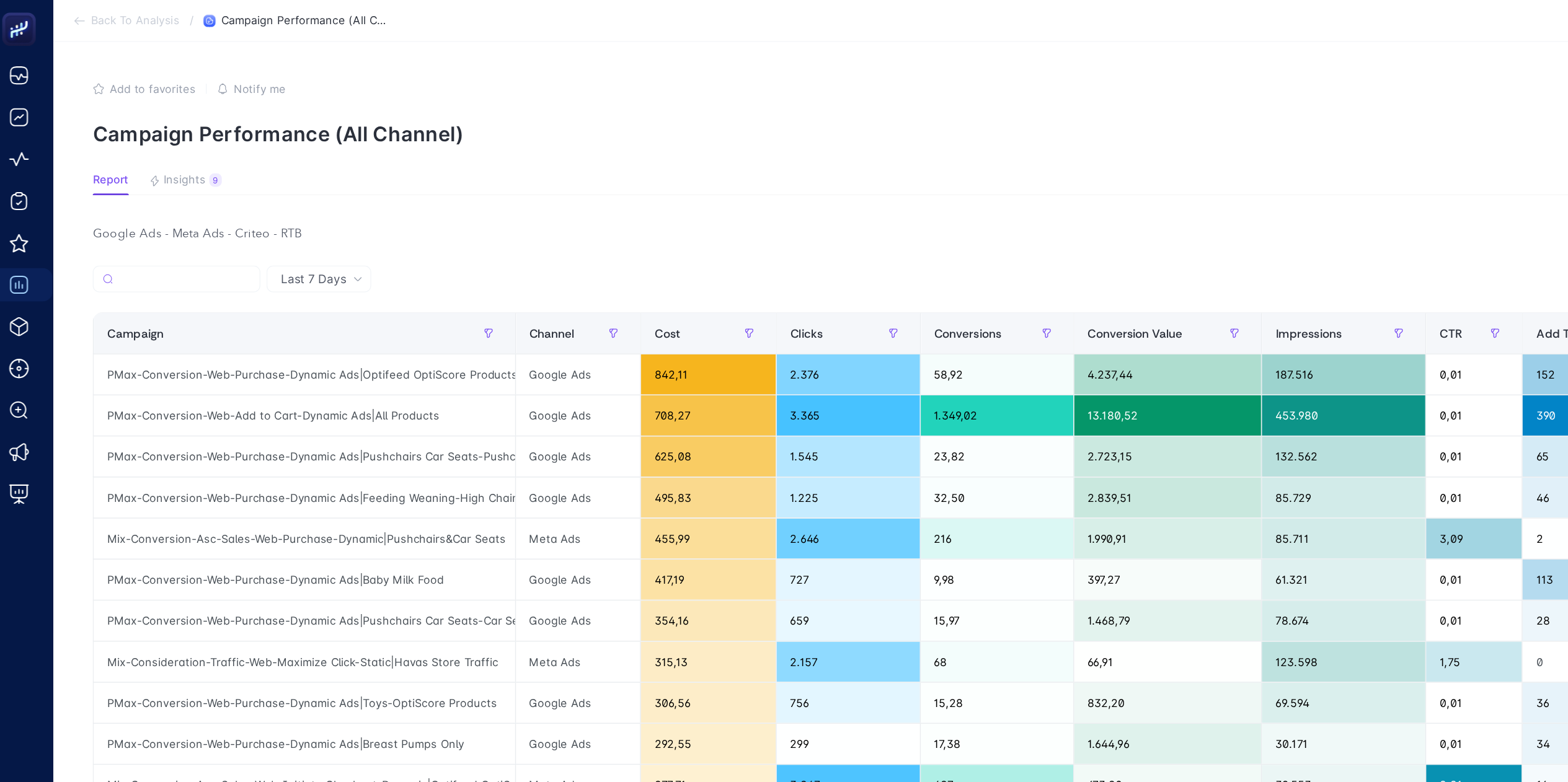
click at [382, 201] on div at bounding box center [443, 210] width 728 height 27
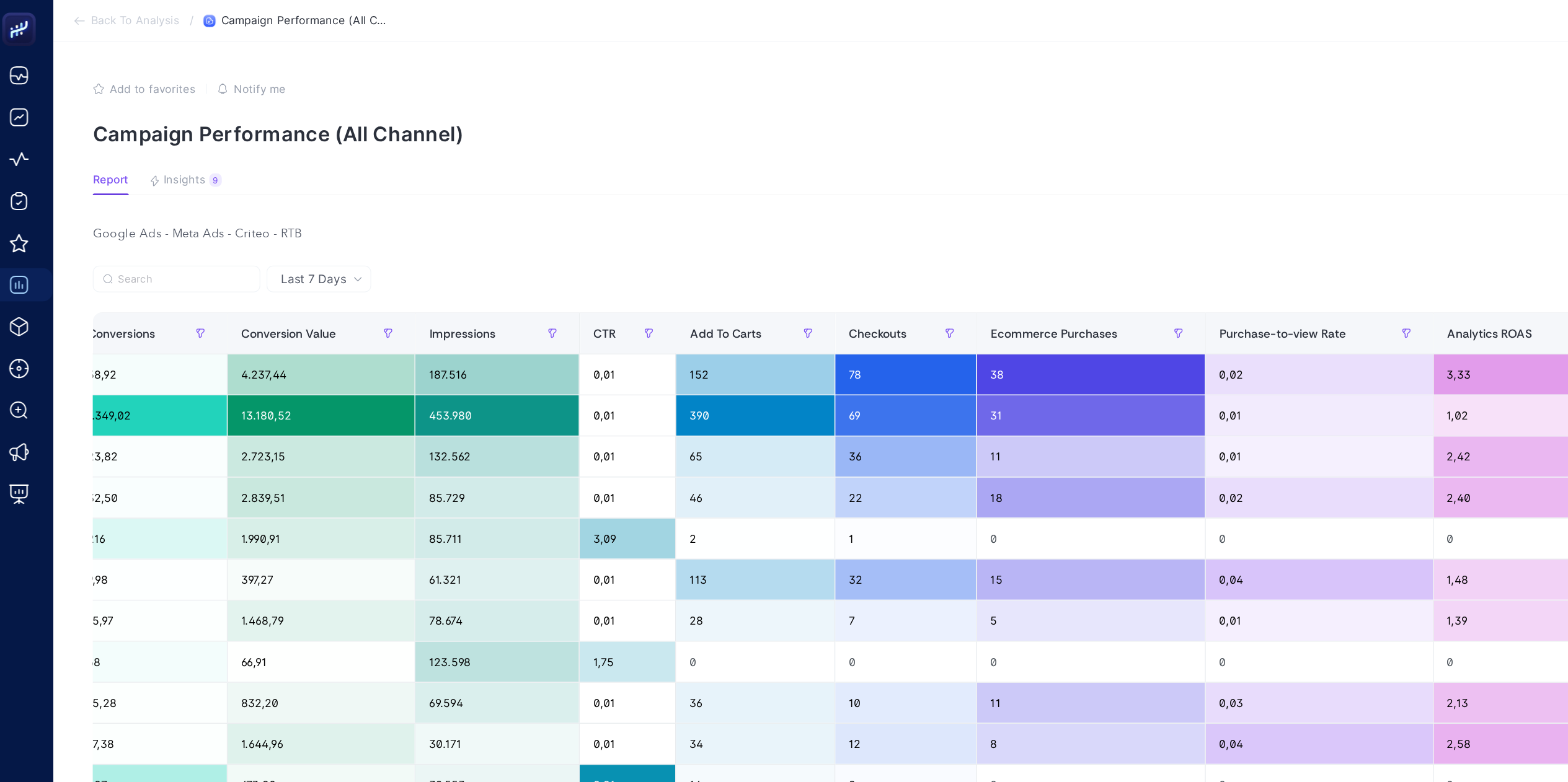
scroll to position [0, 9]
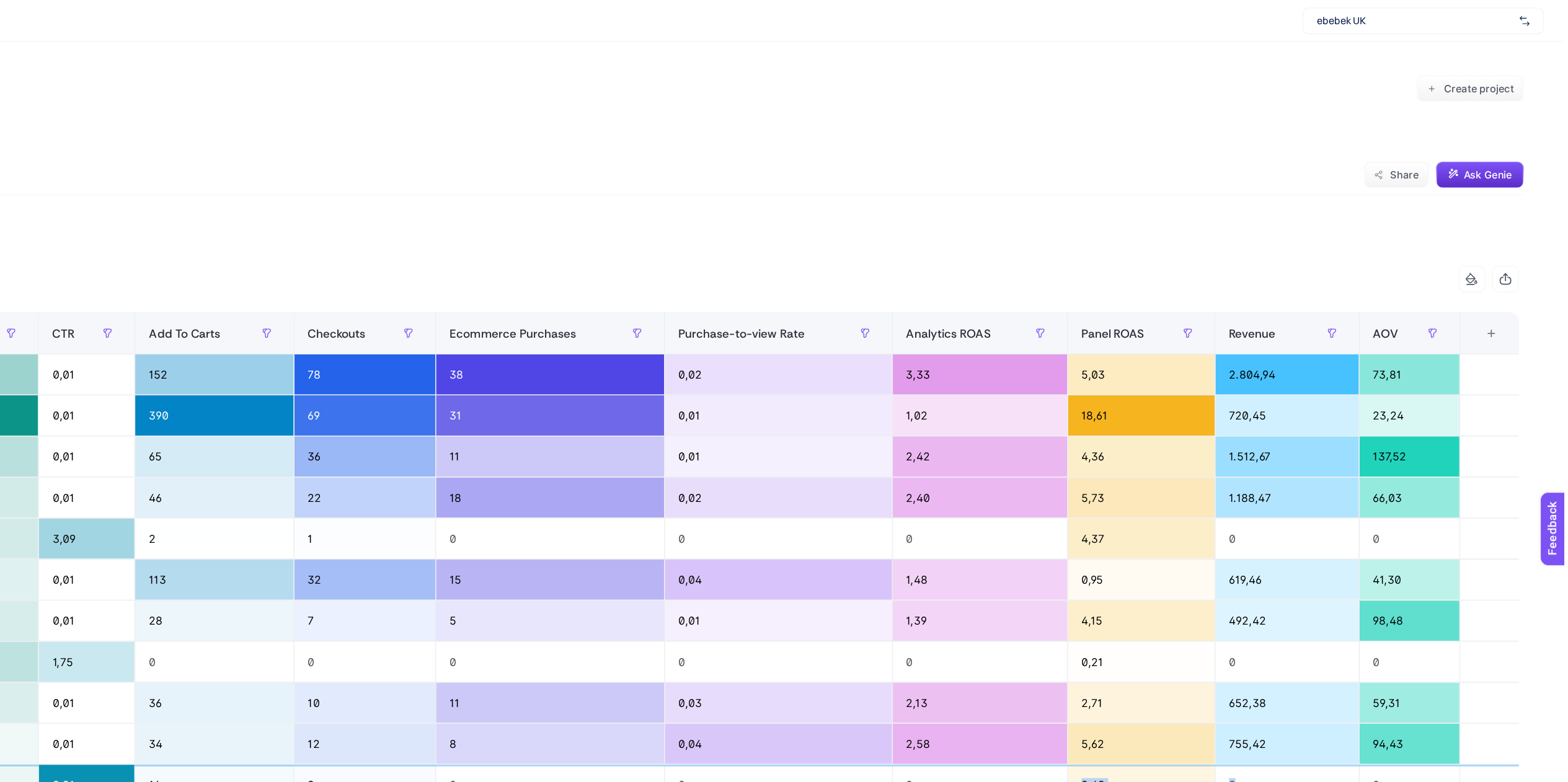
drag, startPoint x: 1384, startPoint y: 578, endPoint x: 1190, endPoint y: 571, distance: 194.1
click at [1175, 571] on tr "Mix-Conversion-Asc-Sales-Web-Initiate Checkout-Dynamic|Optifeed OptiScore Excel…" at bounding box center [501, 581] width 2094 height 30
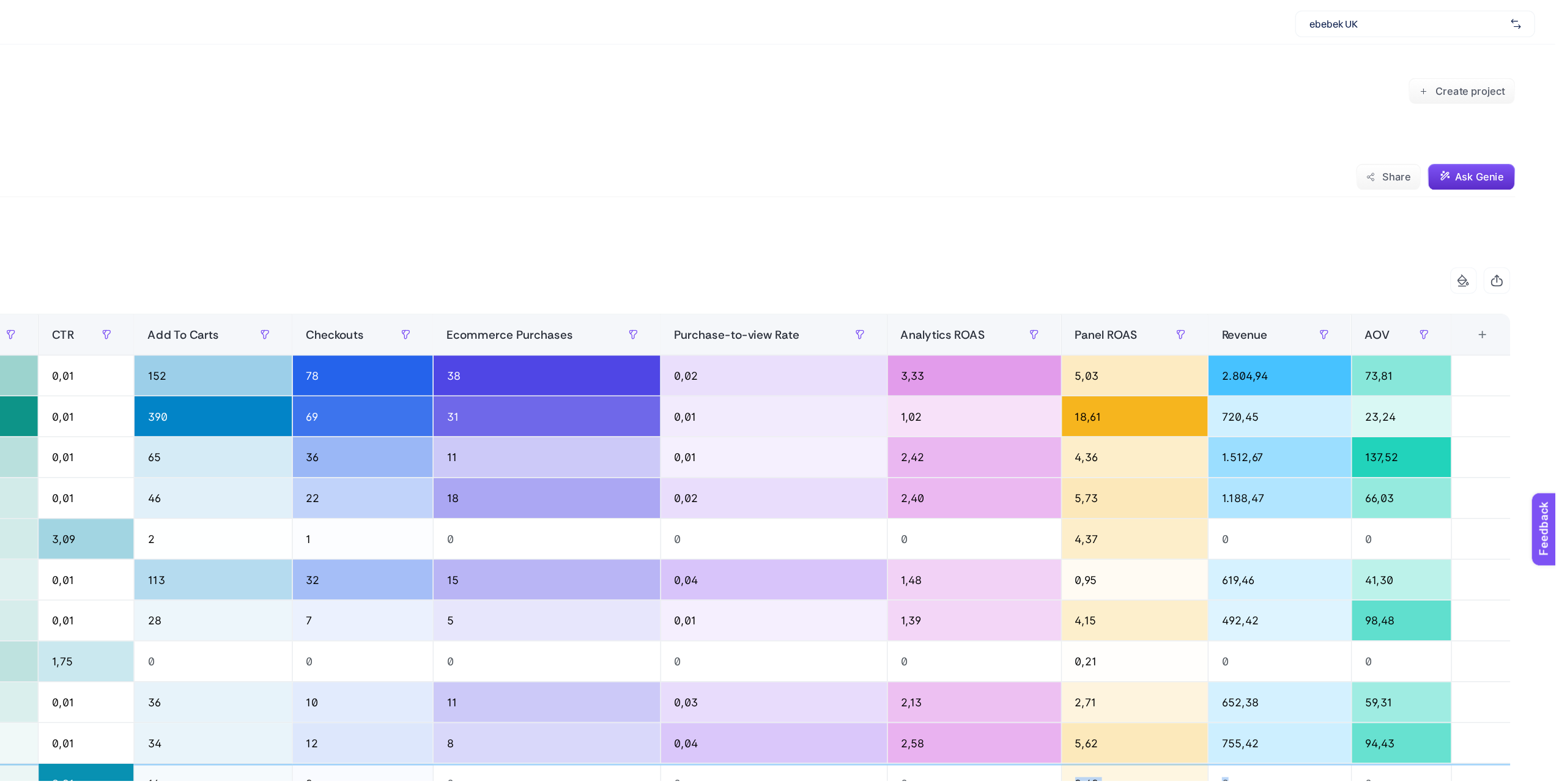
scroll to position [0, 0]
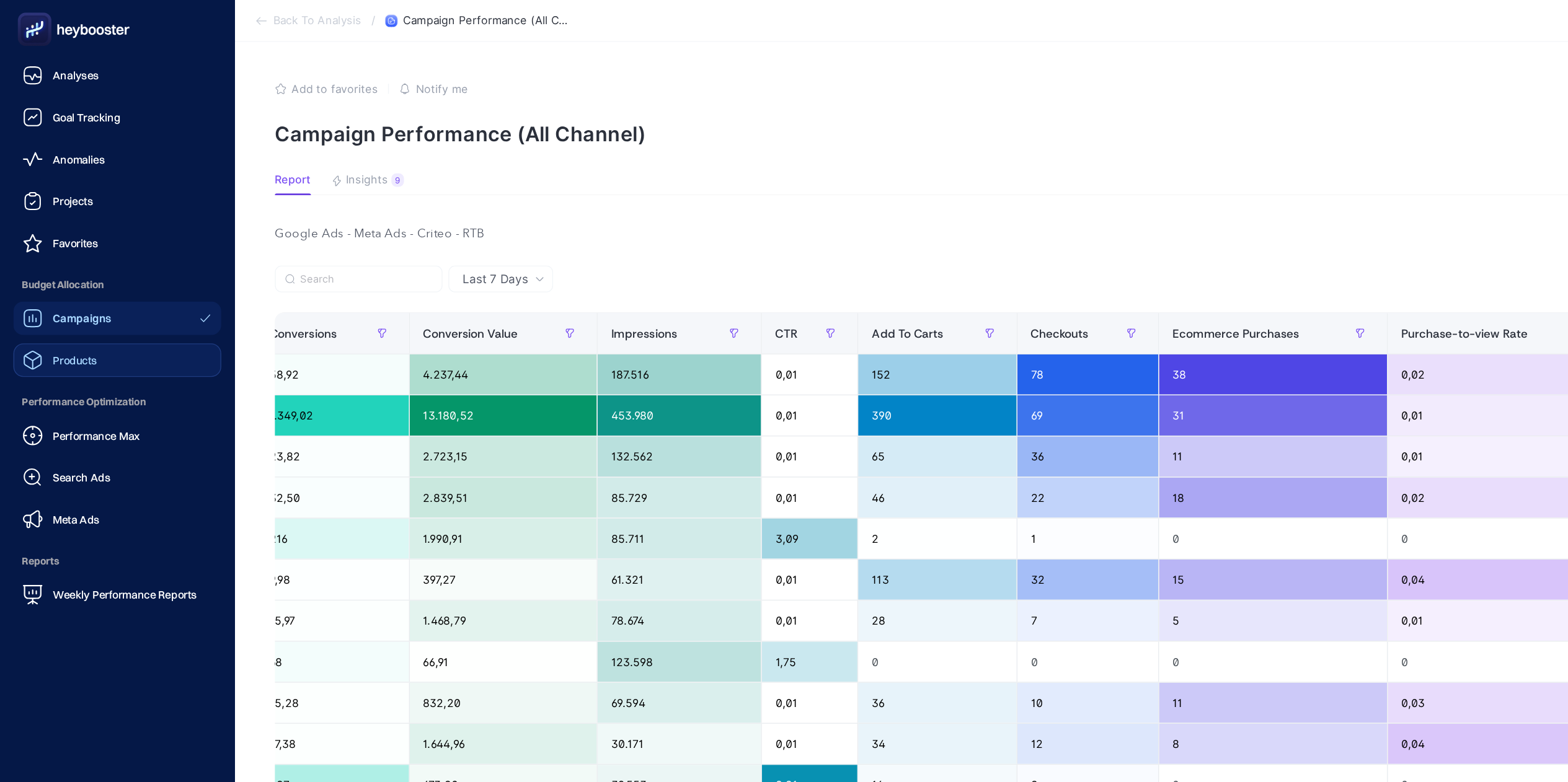
click at [36, 272] on div "Products" at bounding box center [44, 266] width 55 height 15
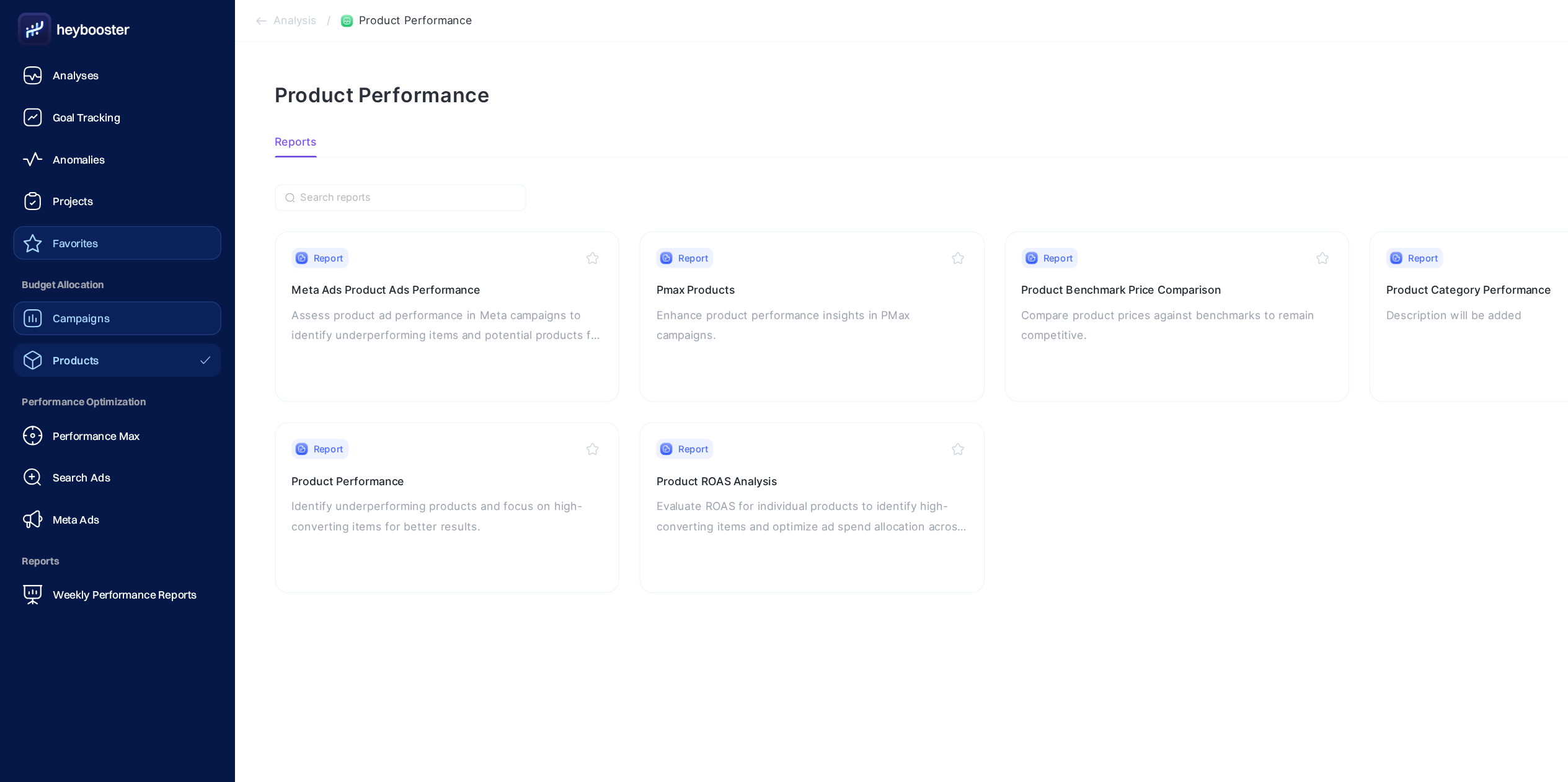
click at [97, 174] on link "Favorites" at bounding box center [87, 179] width 154 height 25
